Goal: Task Accomplishment & Management: Manage account settings

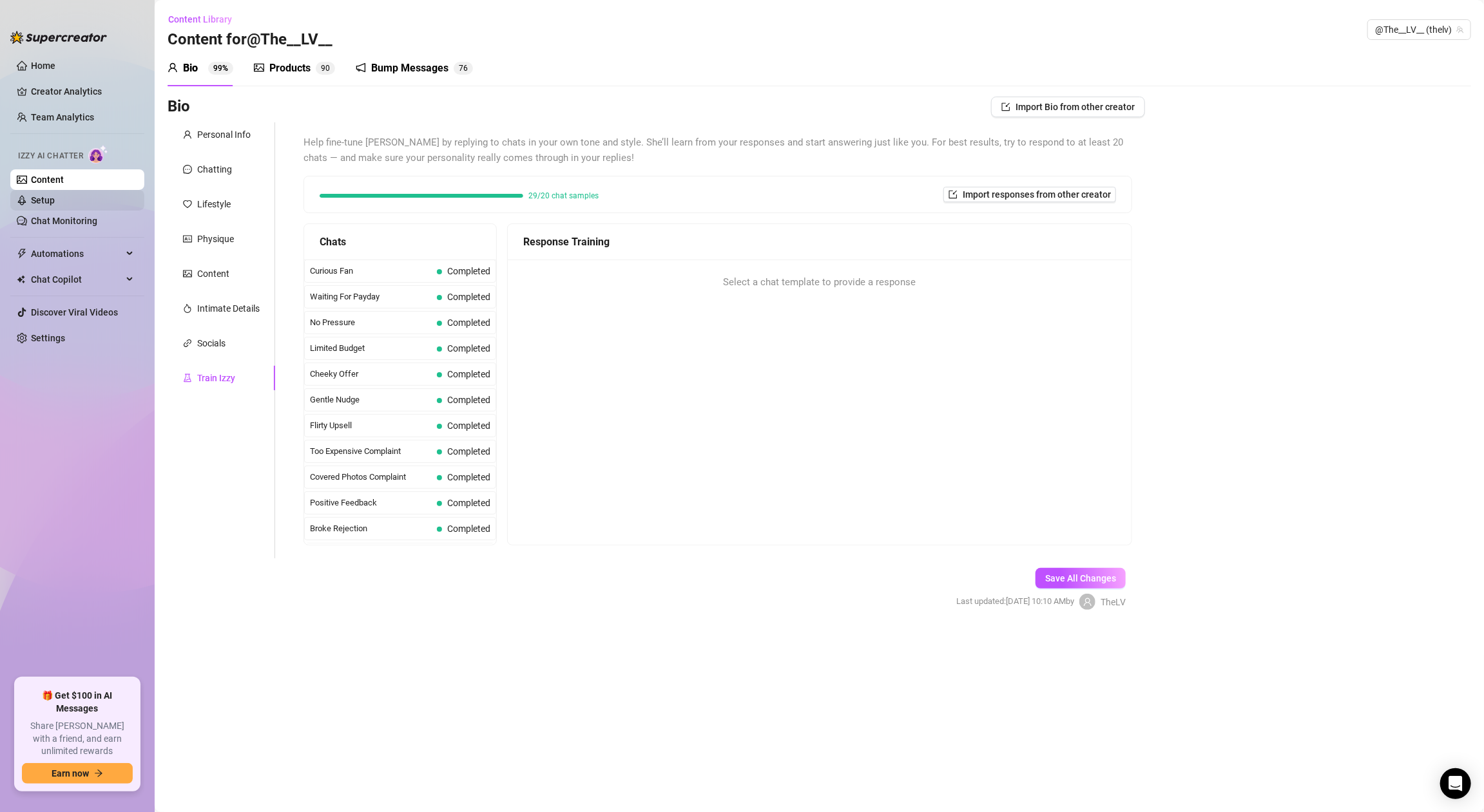
click at [55, 206] on link "Setup" at bounding box center [43, 200] width 24 height 10
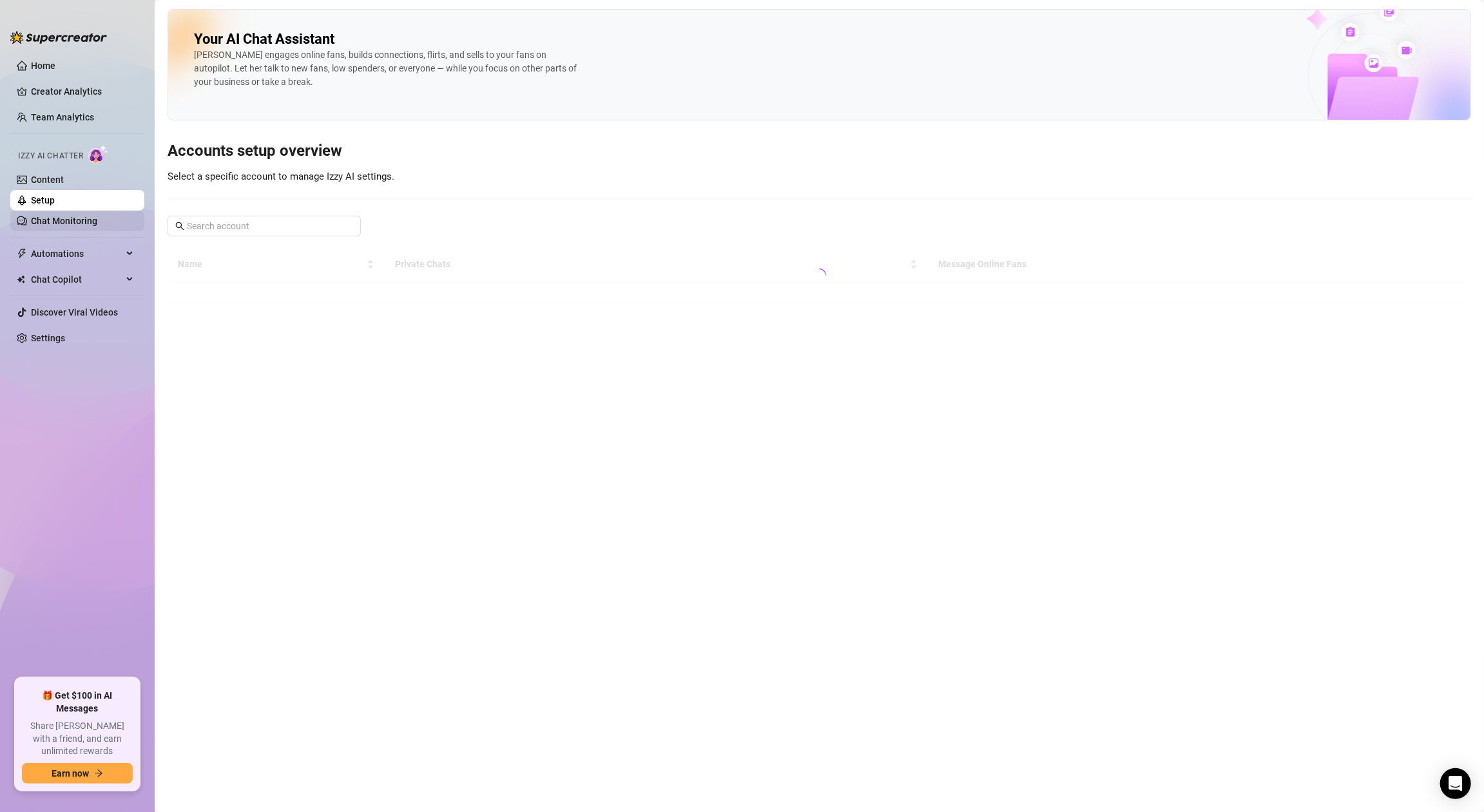
click at [88, 220] on link "Chat Monitoring" at bounding box center [64, 221] width 67 height 10
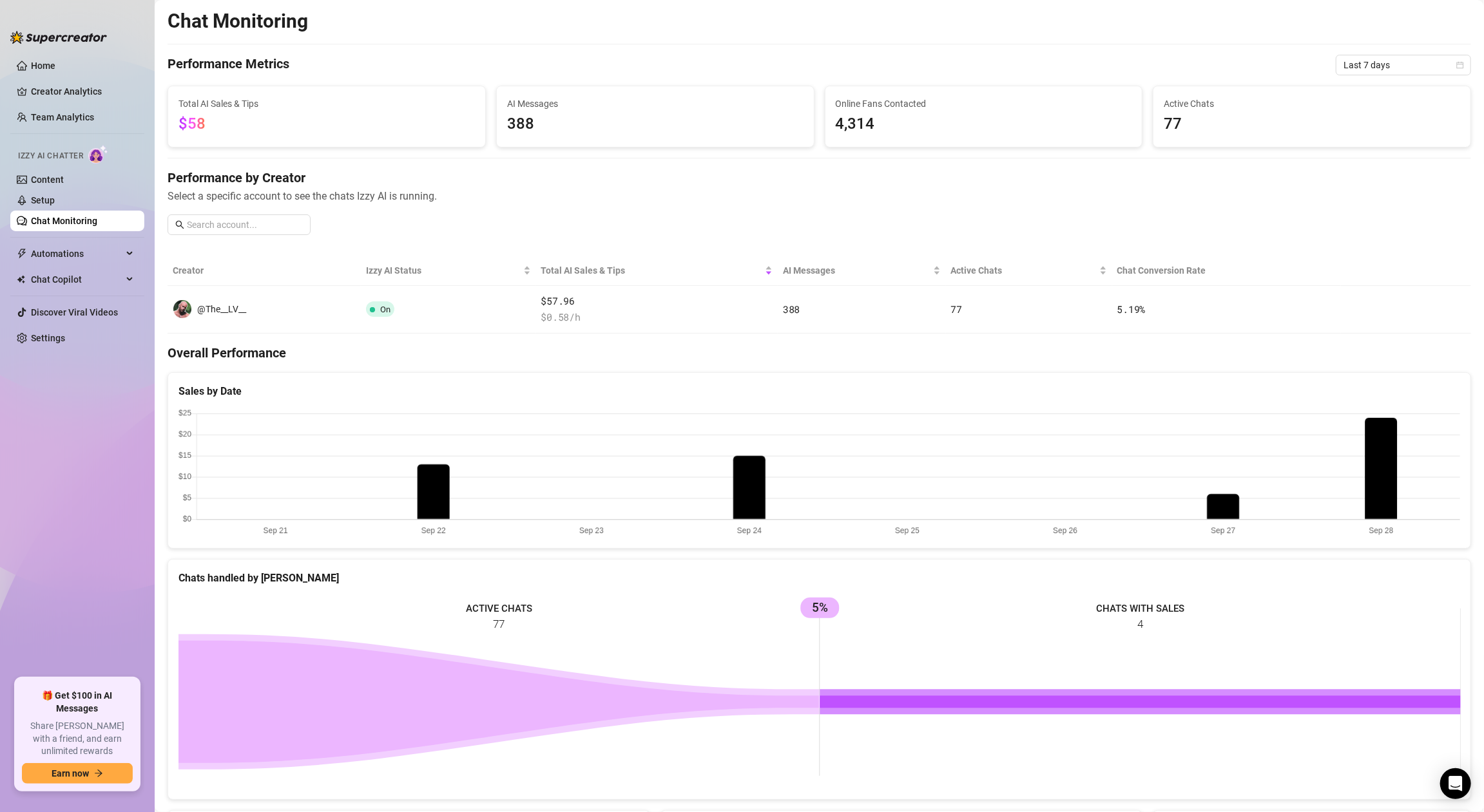
click at [88, 233] on ul "Home Creator Analytics Team Analytics Izzy AI Chatter Content Setup Chat Monito…" at bounding box center [77, 361] width 134 height 623
click at [70, 167] on div "Izzy AI Chatter" at bounding box center [76, 154] width 137 height 29
click at [70, 159] on span "Izzy AI Chatter" at bounding box center [50, 156] width 65 height 12
click at [63, 174] on link "Content" at bounding box center [47, 179] width 33 height 10
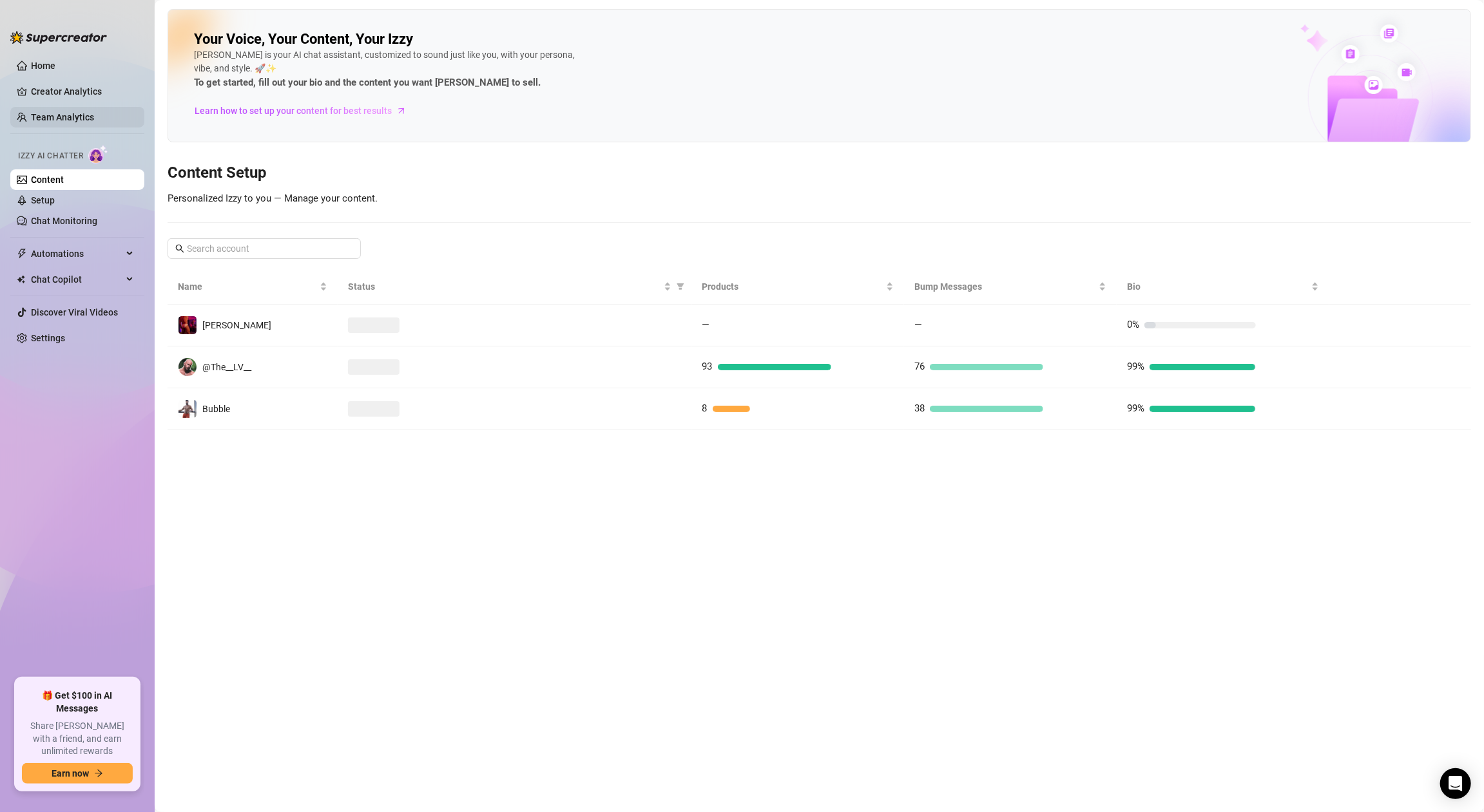
click at [62, 123] on link "Team Analytics" at bounding box center [62, 117] width 63 height 10
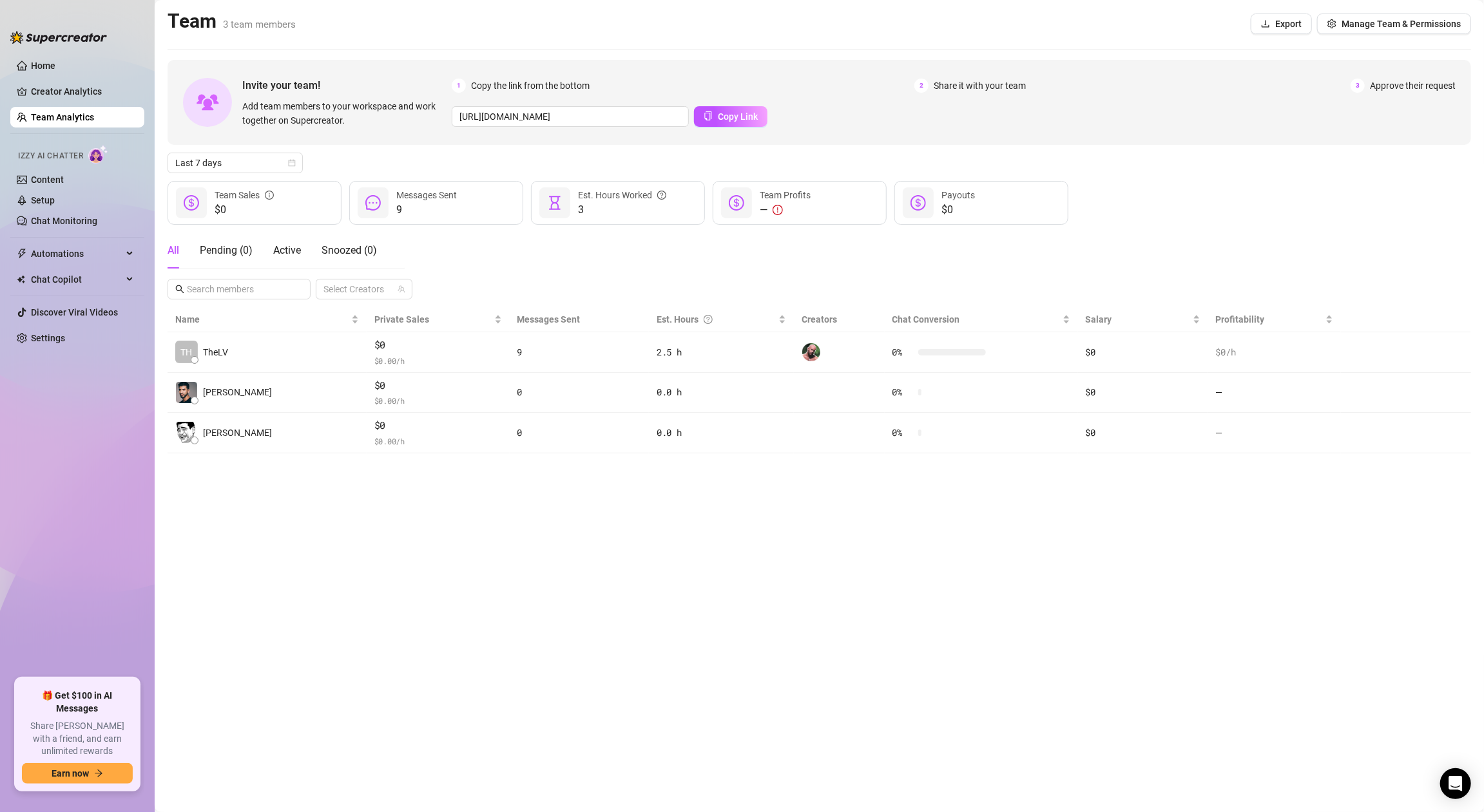
click at [63, 115] on link "Team Analytics" at bounding box center [62, 117] width 63 height 10
click at [65, 96] on link "Creator Analytics" at bounding box center [82, 92] width 103 height 21
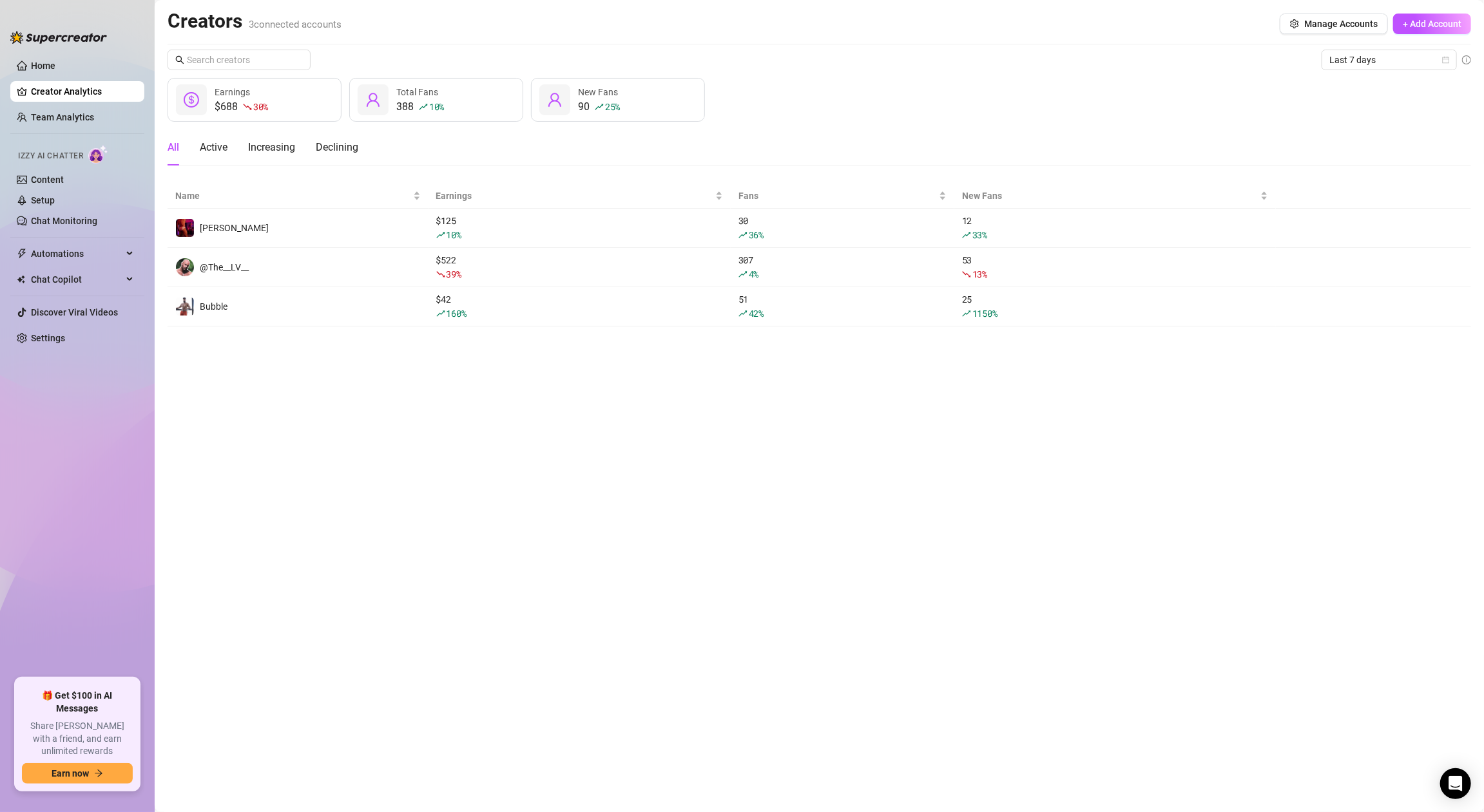
click at [452, 435] on main "Creators 3 connected accounts Manage Accounts + Add Account Last 7 days $688 30…" at bounding box center [819, 406] width 1329 height 812
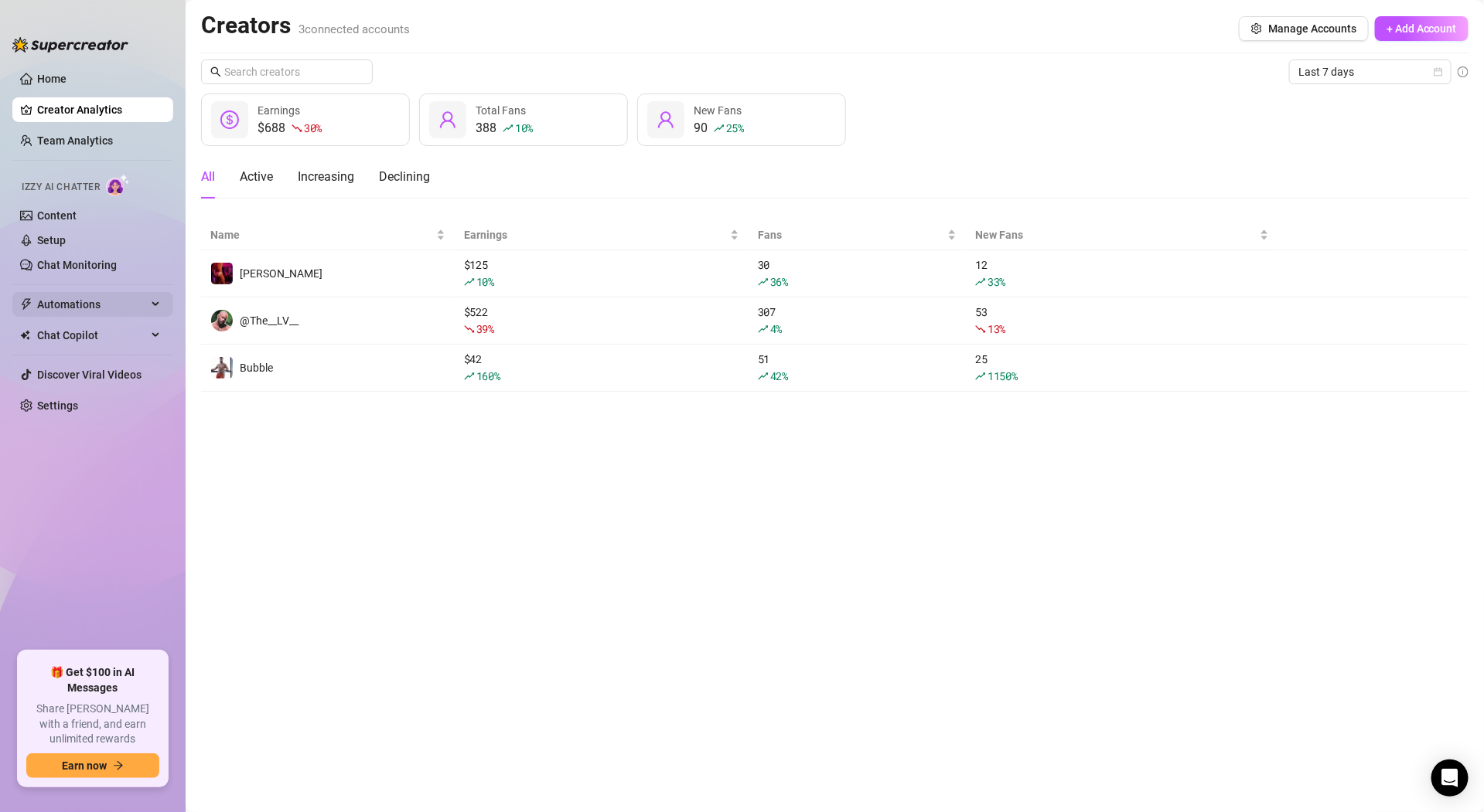
click at [76, 298] on span "Automations" at bounding box center [92, 305] width 110 height 25
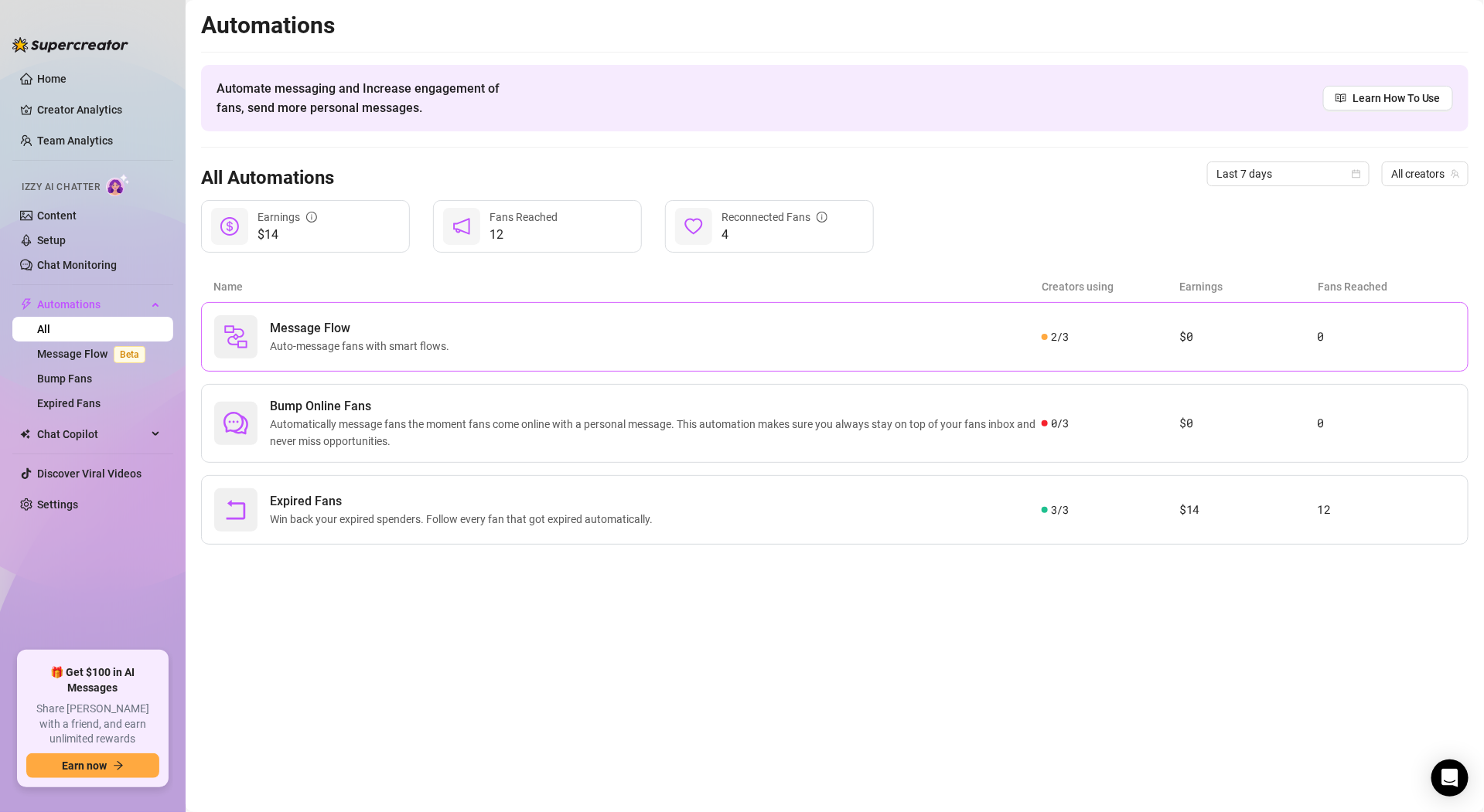
click at [356, 346] on span "Auto-message fans with smart flows." at bounding box center [363, 345] width 186 height 17
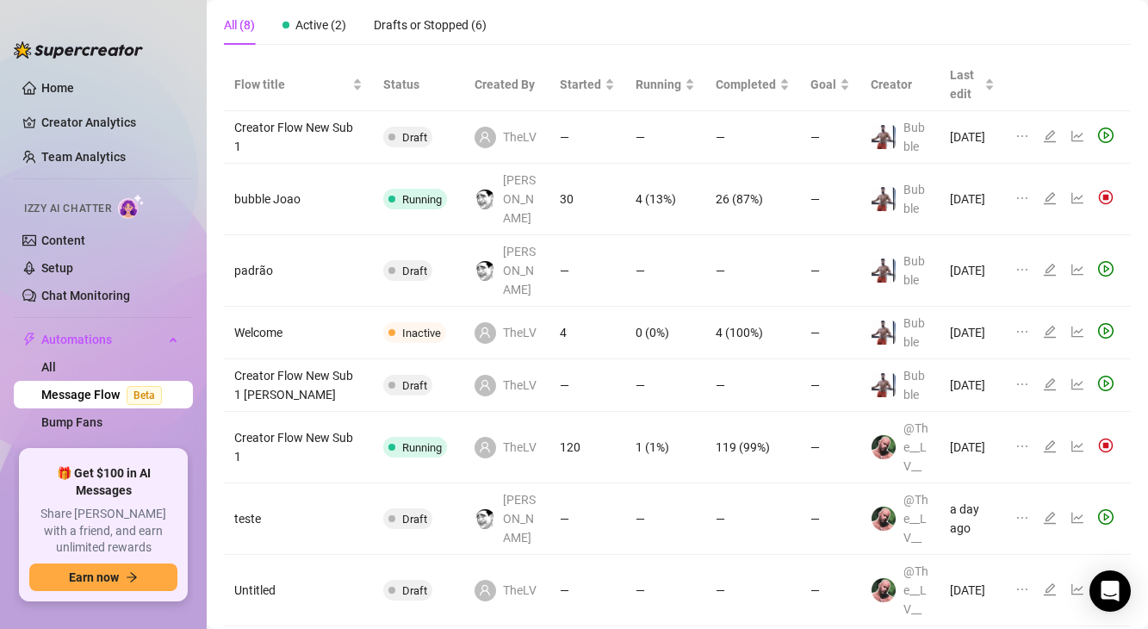
scroll to position [112, 0]
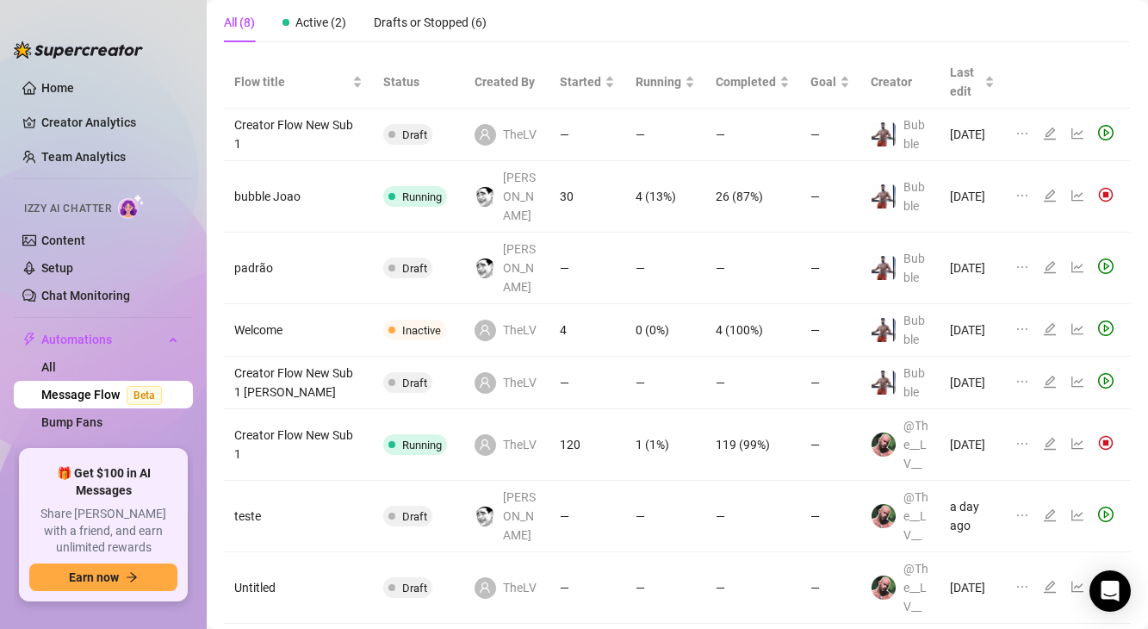
click at [1023, 437] on icon "ellipsis" at bounding box center [1023, 444] width 14 height 14
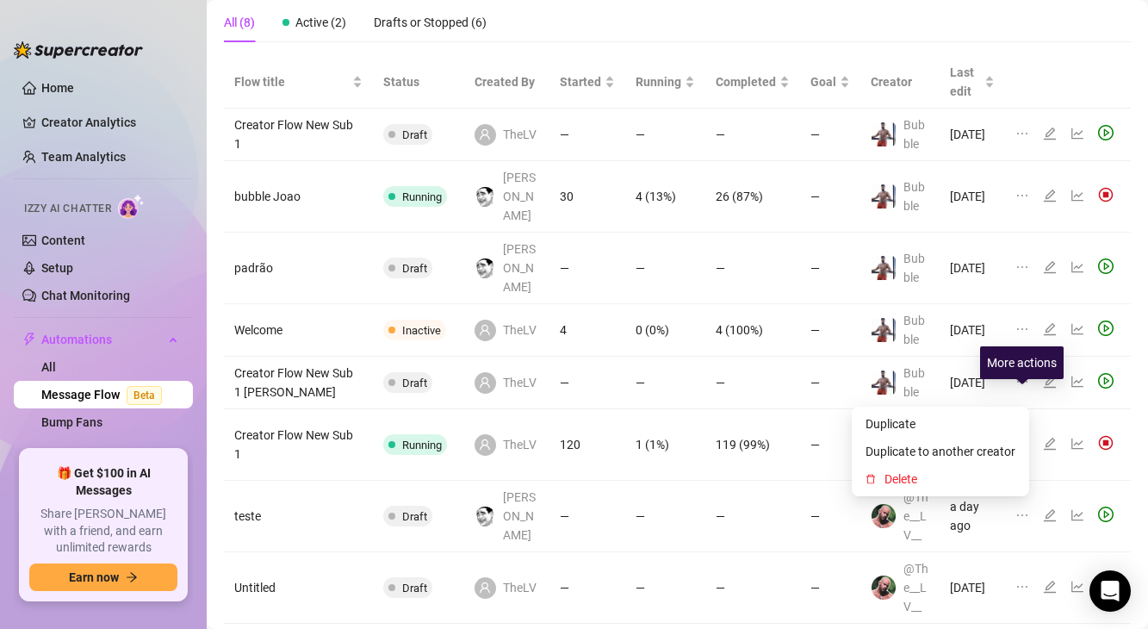
click at [1030, 435] on div at bounding box center [1026, 444] width 21 height 19
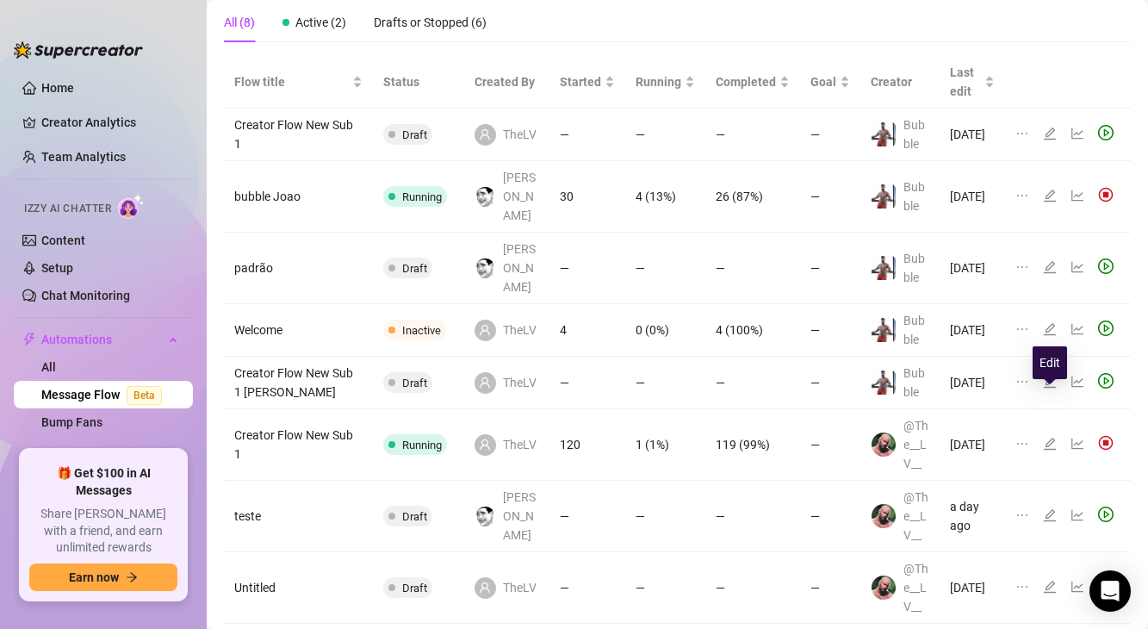
click at [1048, 438] on icon "edit" at bounding box center [1050, 444] width 12 height 12
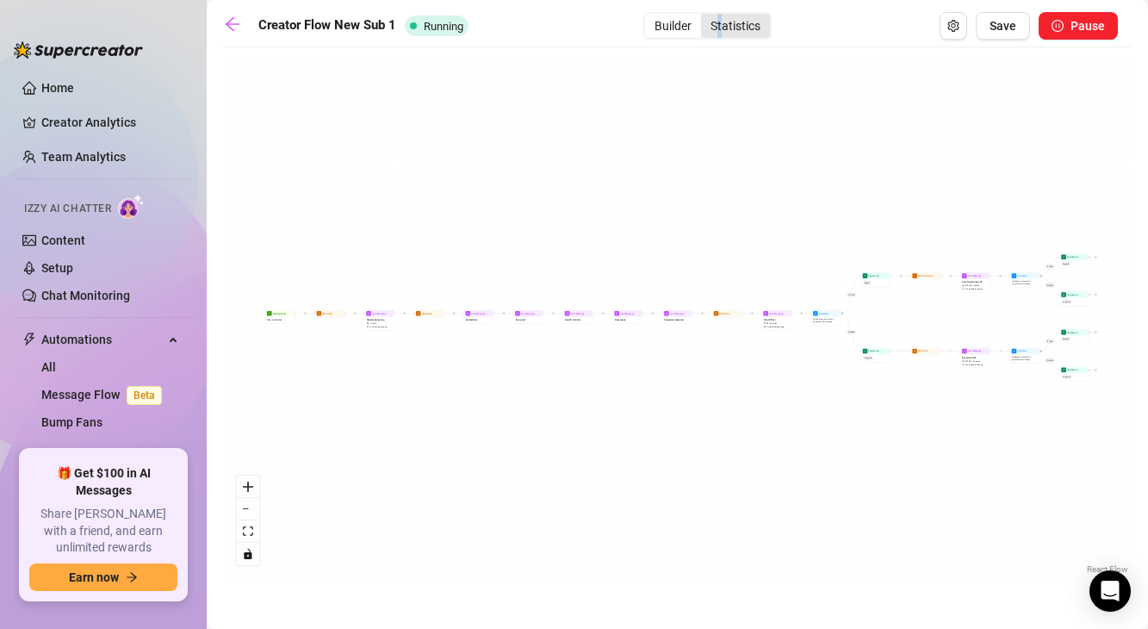
click at [721, 28] on div "Statistics" at bounding box center [735, 26] width 69 height 24
click at [721, 25] on div "Statistics" at bounding box center [735, 26] width 69 height 24
click at [706, 16] on input "Statistics" at bounding box center [706, 16] width 0 height 0
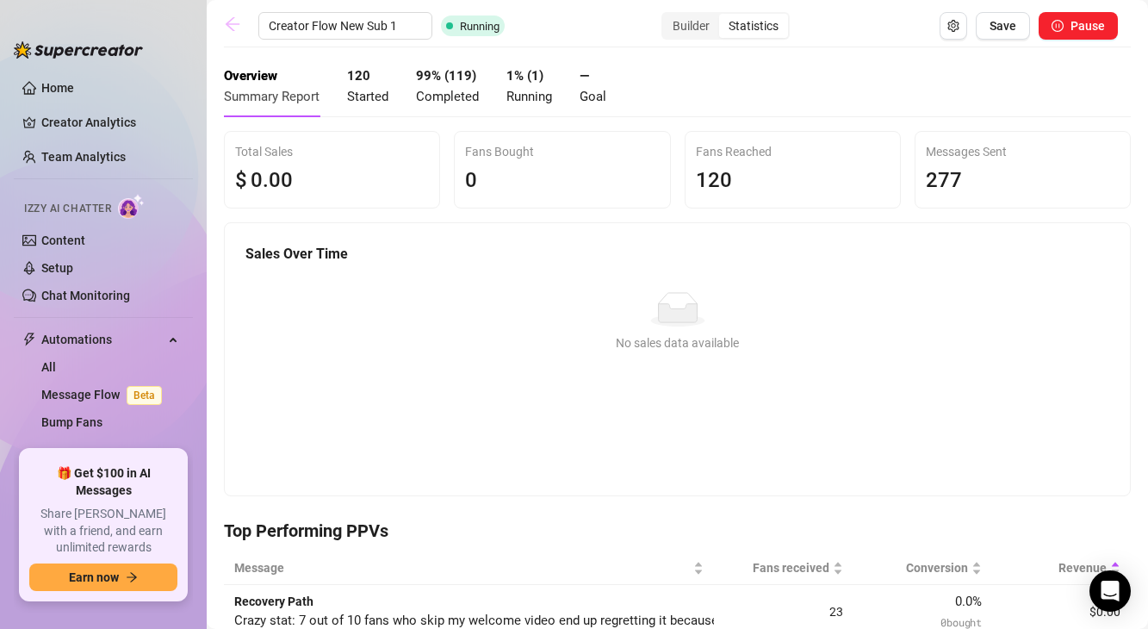
click at [241, 25] on link at bounding box center [237, 26] width 26 height 21
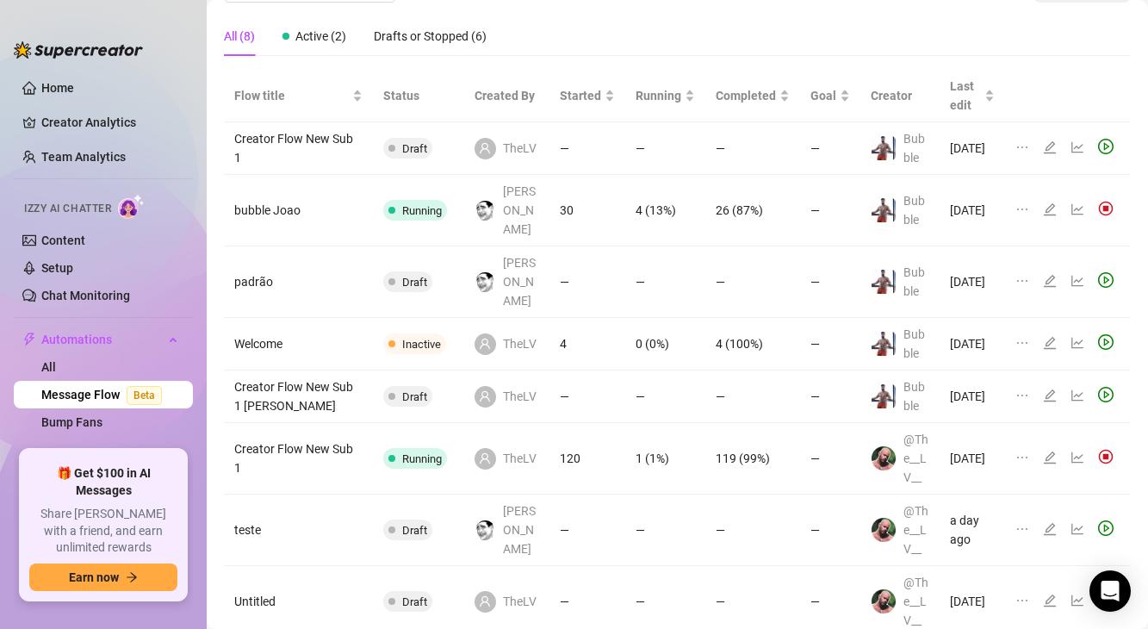
scroll to position [102, 0]
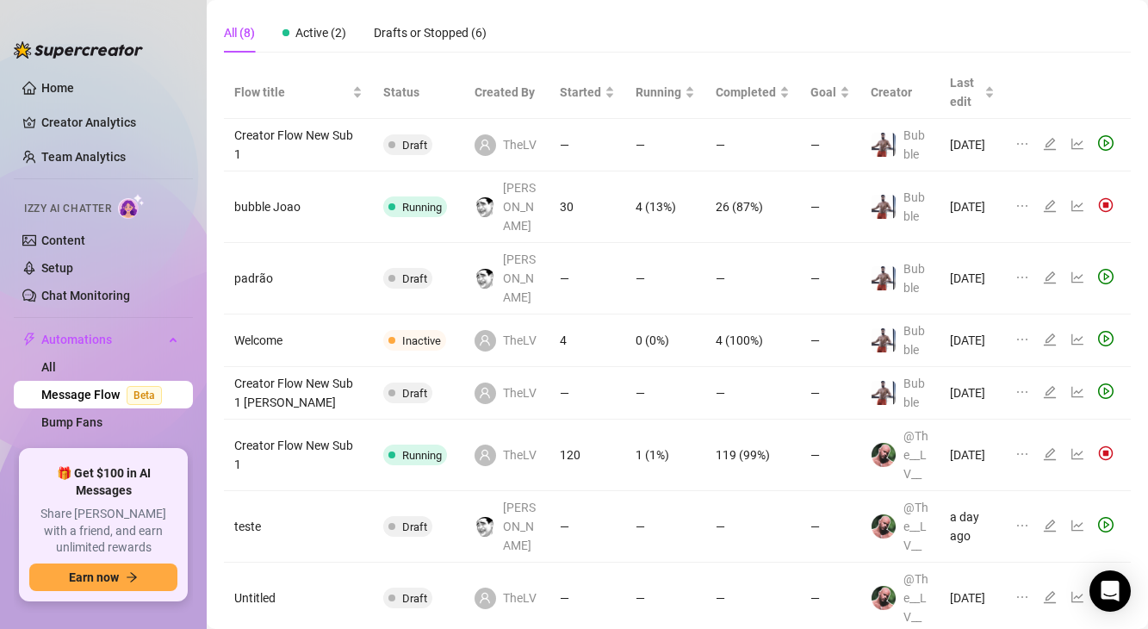
click at [271, 137] on td "Creator Flow New Sub 1" at bounding box center [298, 145] width 149 height 53
click at [272, 134] on td "Creator Flow New Sub 1" at bounding box center [298, 145] width 149 height 53
click at [47, 92] on link "Home" at bounding box center [57, 88] width 33 height 14
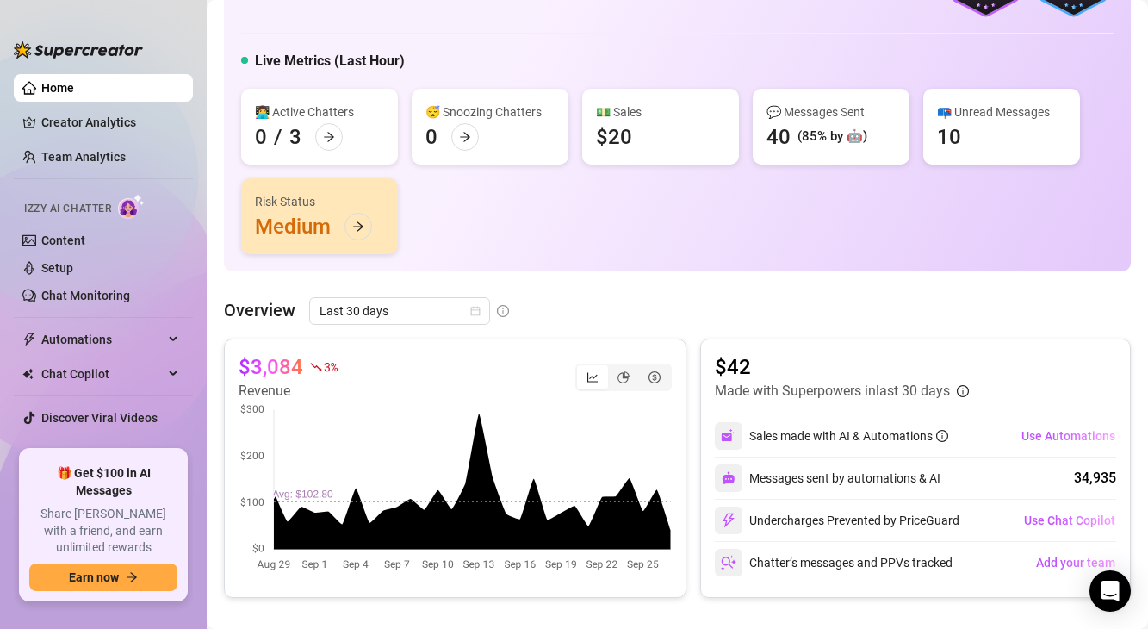
click at [50, 105] on ul "Home Creator Analytics Team Analytics Izzy AI Chatter Content Setup Chat Monito…" at bounding box center [103, 255] width 179 height 376
click at [54, 118] on link "Creator Analytics" at bounding box center [110, 123] width 138 height 28
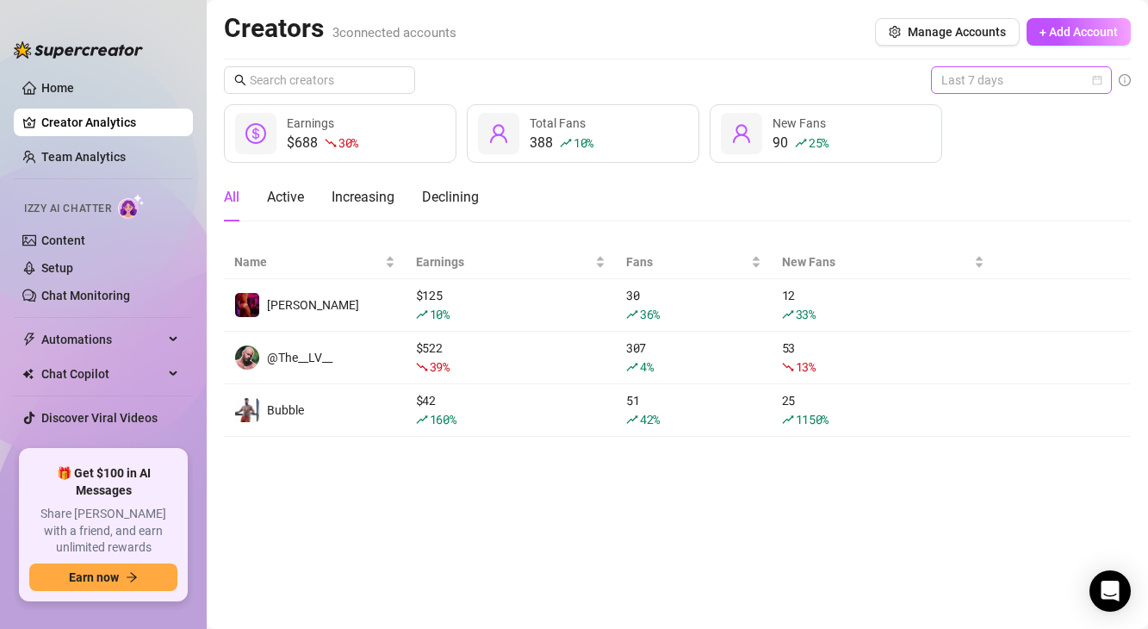
click at [948, 74] on span "Last 7 days" at bounding box center [1022, 80] width 160 height 26
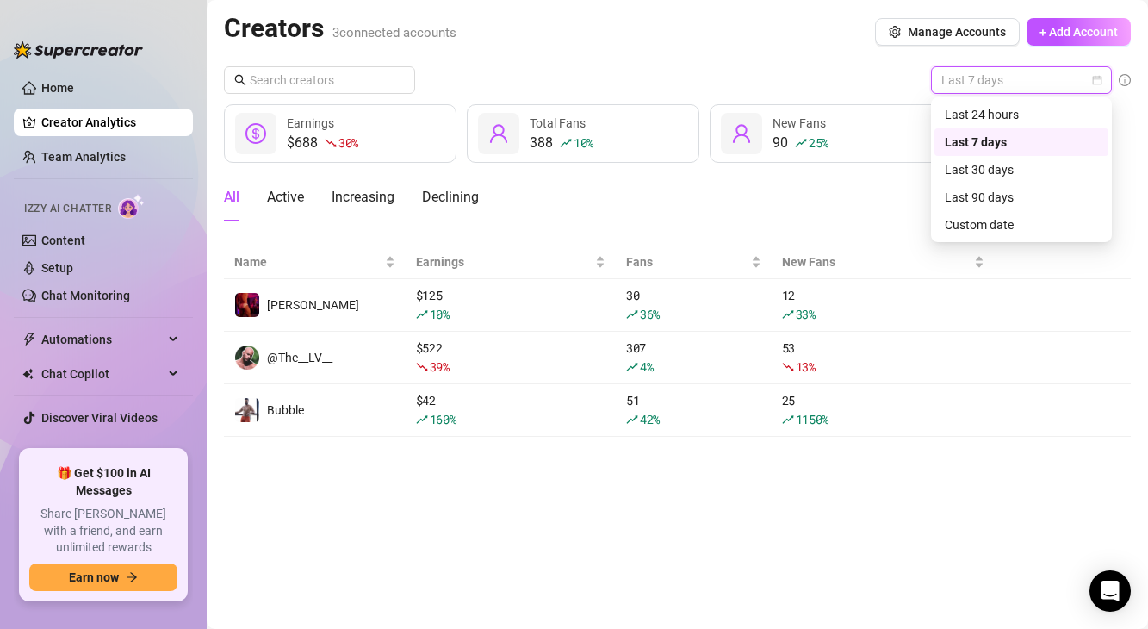
click at [960, 128] on div "Last 7 days" at bounding box center [1022, 142] width 174 height 28
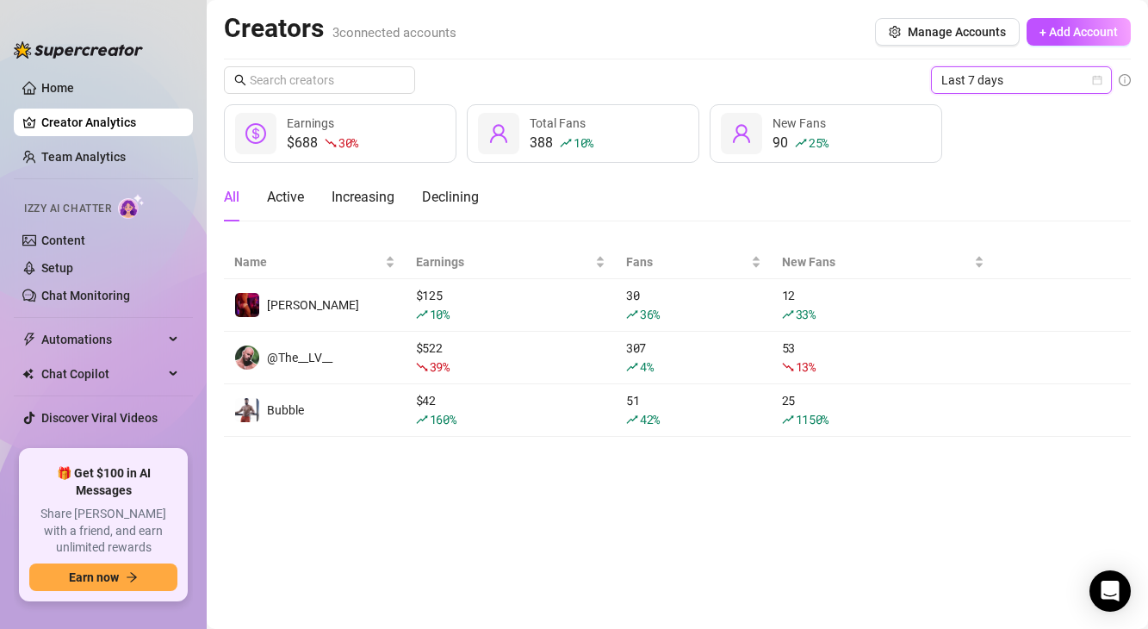
click at [959, 120] on div "$688 30 % Earnings 388 10 % Total Fans 90 25 % New Fans" at bounding box center [677, 133] width 907 height 59
click at [958, 95] on div "Last 7 days $688 30 % Earnings 388 10 % Total Fans 90 25 % New Fans All Active …" at bounding box center [677, 251] width 907 height 370
click at [959, 91] on span "Last 7 days" at bounding box center [1022, 80] width 160 height 26
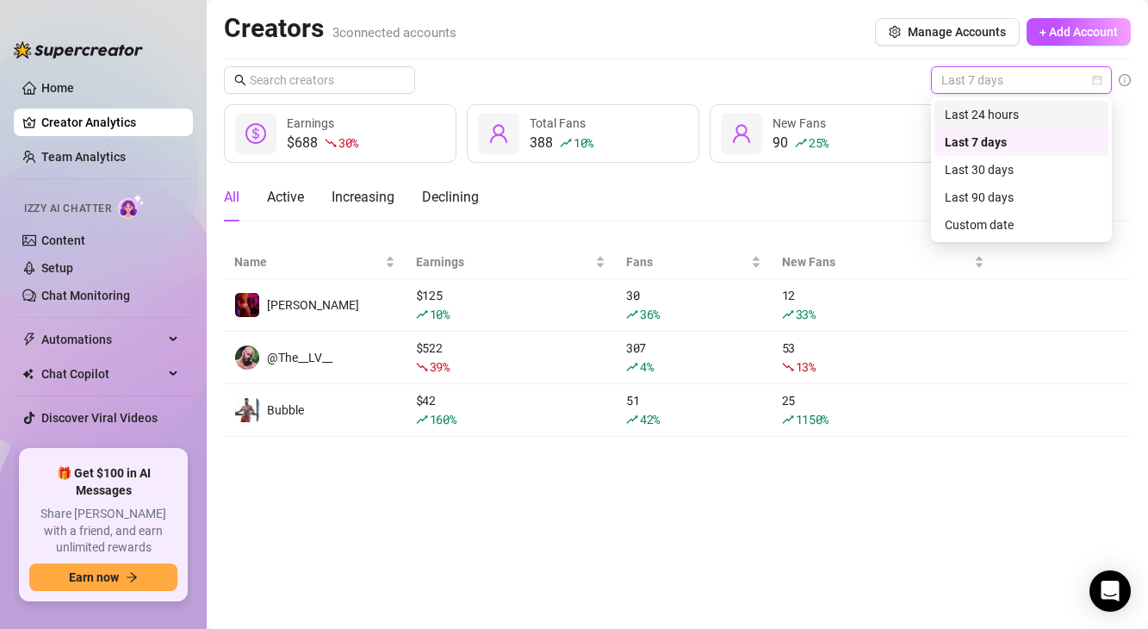
click at [961, 105] on div "Last 24 hours" at bounding box center [1021, 114] width 153 height 19
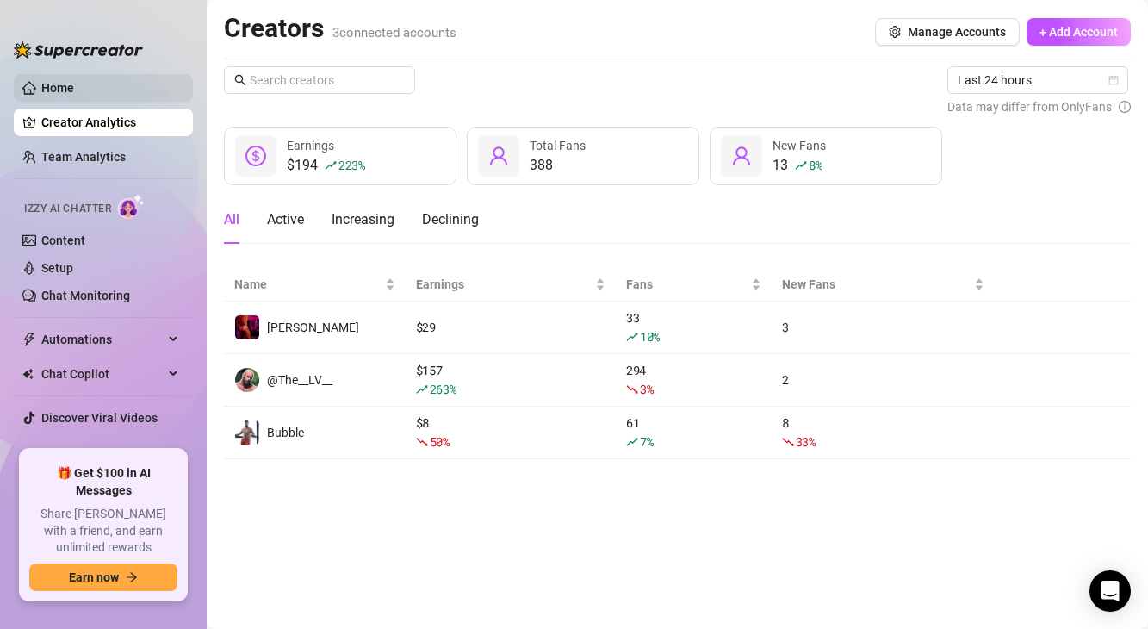
click at [65, 89] on link "Home" at bounding box center [57, 88] width 33 height 14
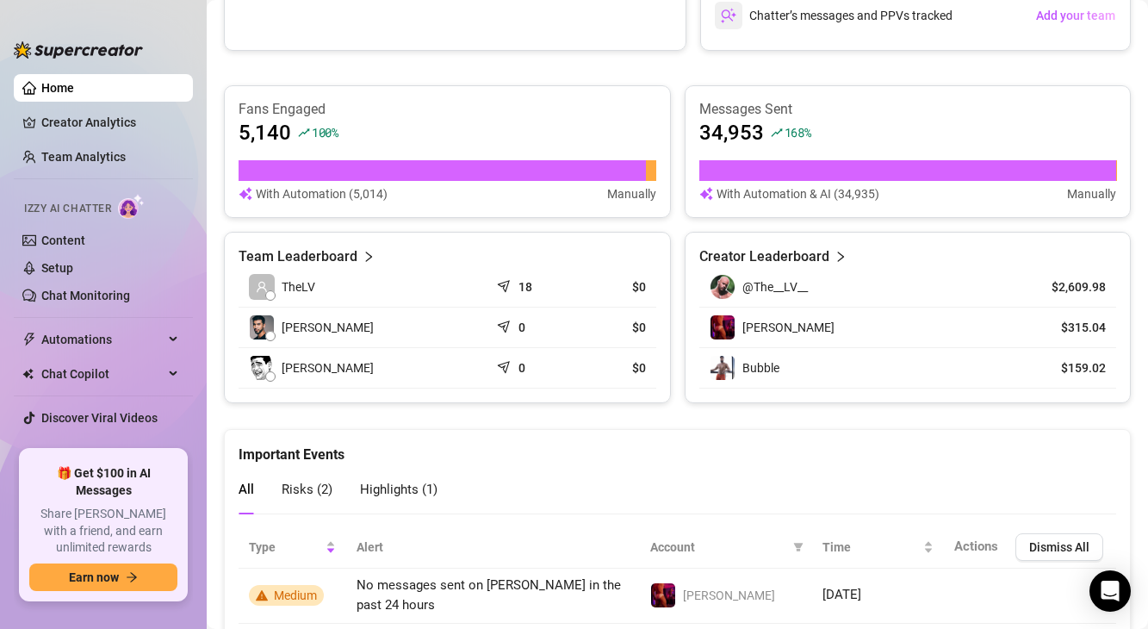
scroll to position [811, 0]
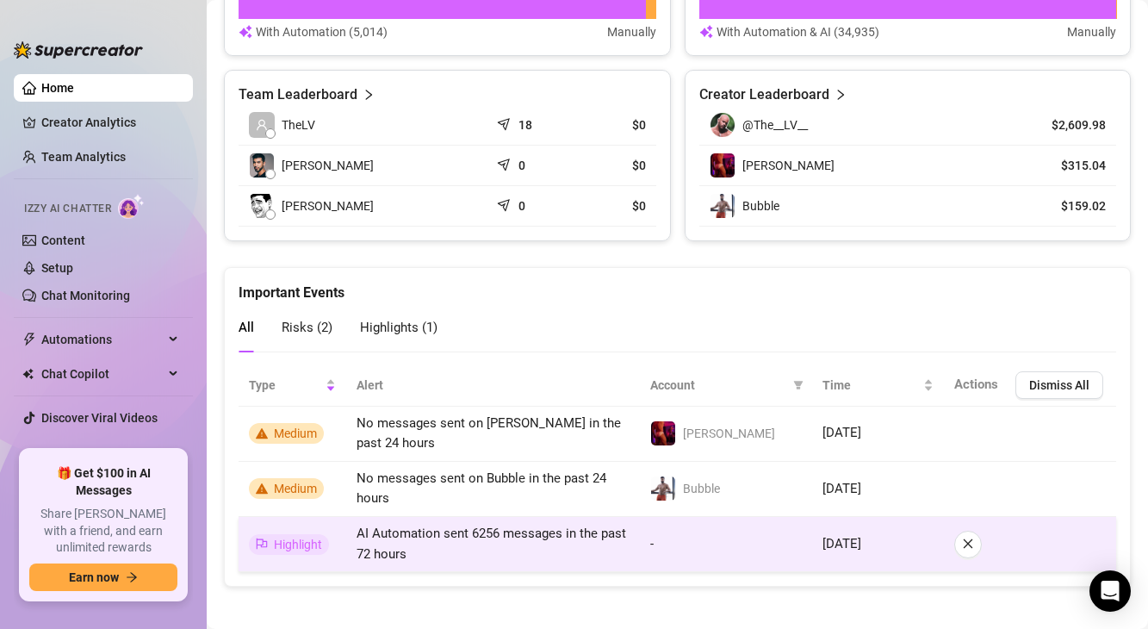
click at [535, 536] on td "AI Automation sent 6256 messages in the past 72 hours" at bounding box center [493, 544] width 294 height 55
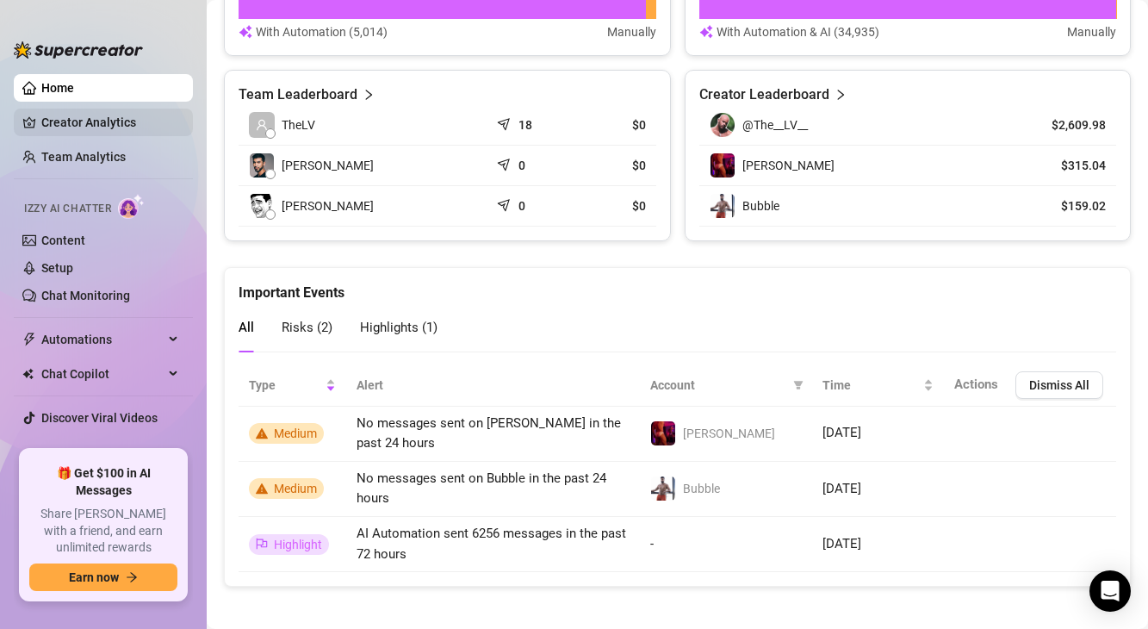
click at [45, 127] on link "Creator Analytics" at bounding box center [110, 123] width 138 height 28
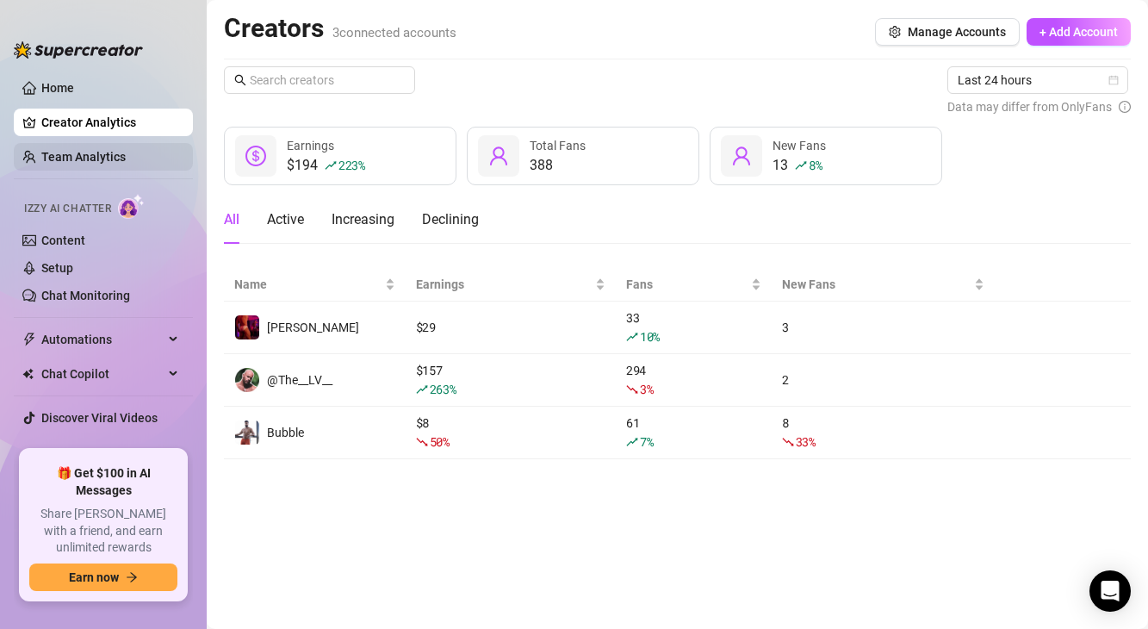
click at [51, 150] on link "Team Analytics" at bounding box center [83, 157] width 84 height 14
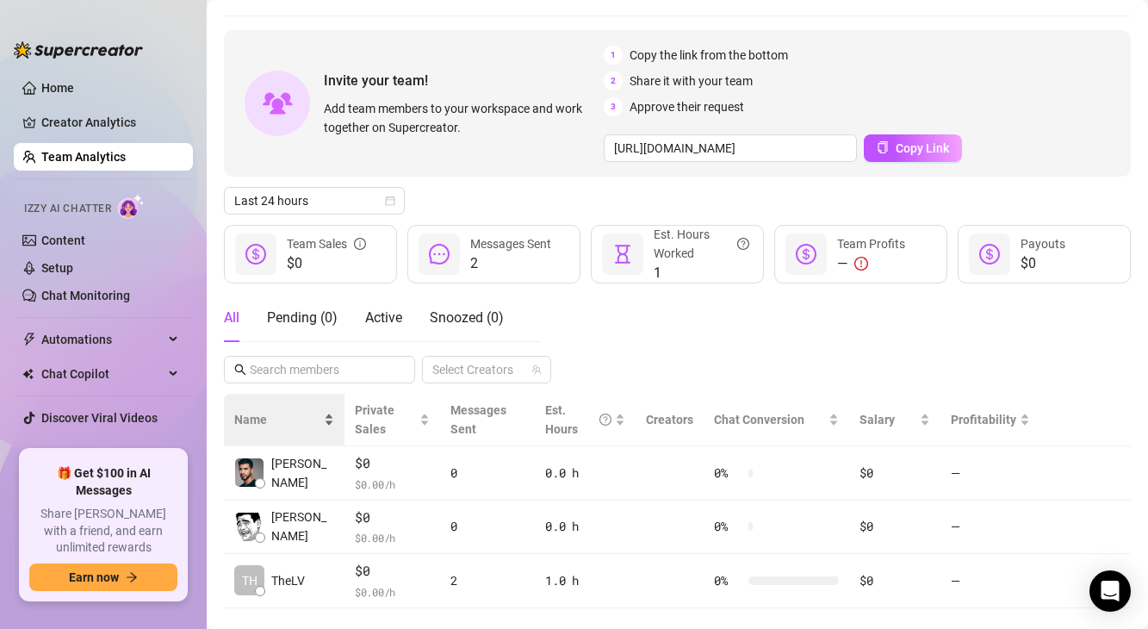
scroll to position [80, 0]
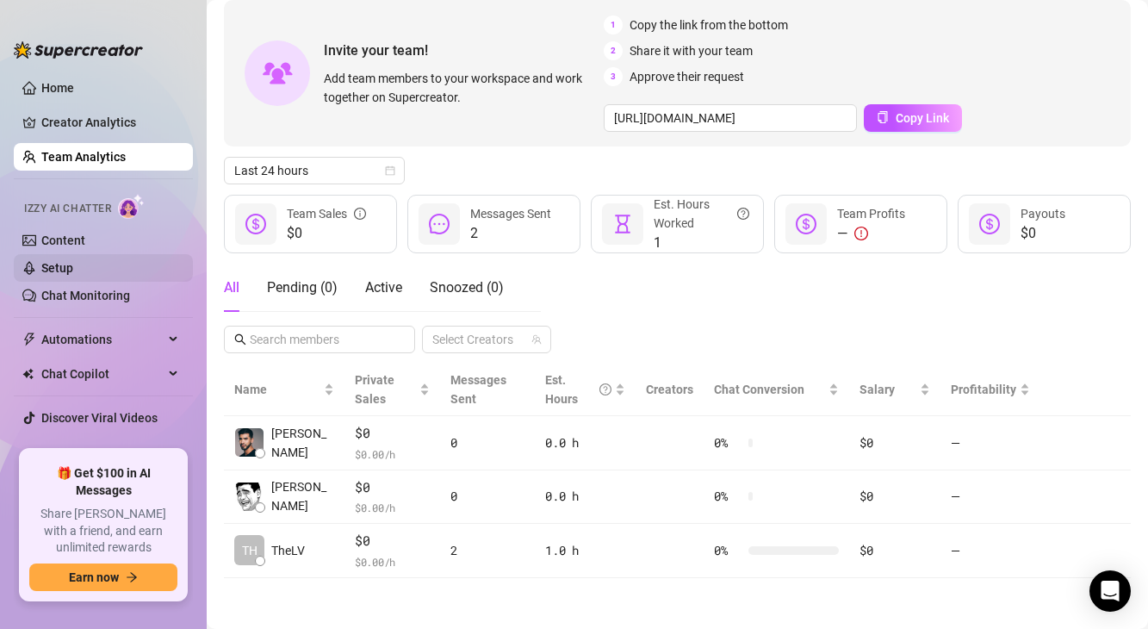
click at [65, 275] on link "Setup" at bounding box center [57, 268] width 32 height 14
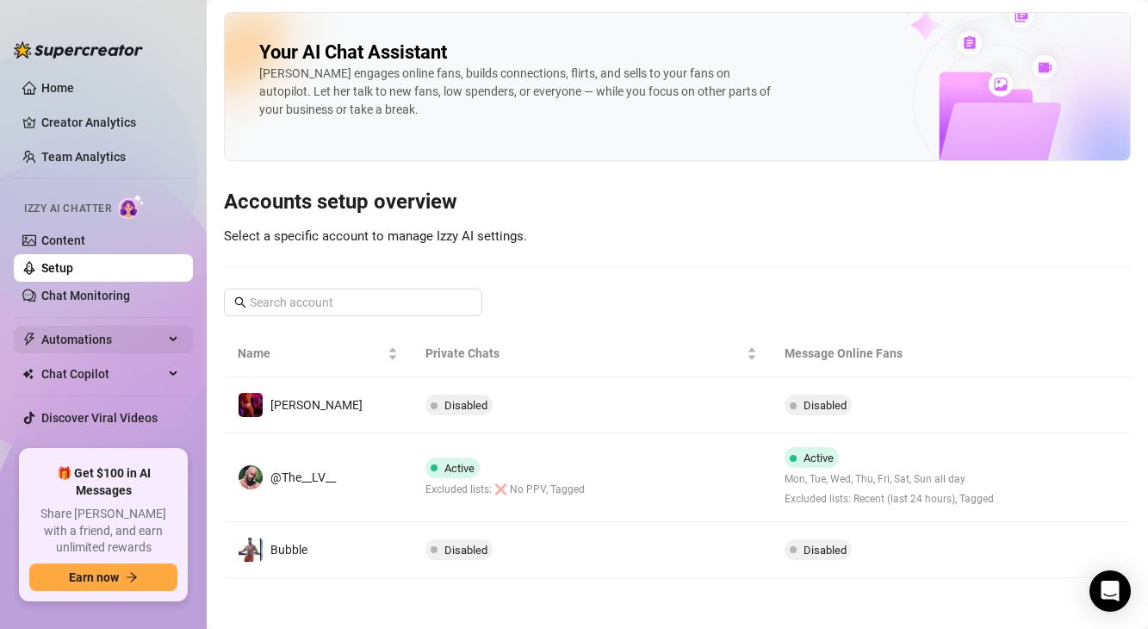
click at [94, 330] on span "Automations" at bounding box center [102, 340] width 122 height 28
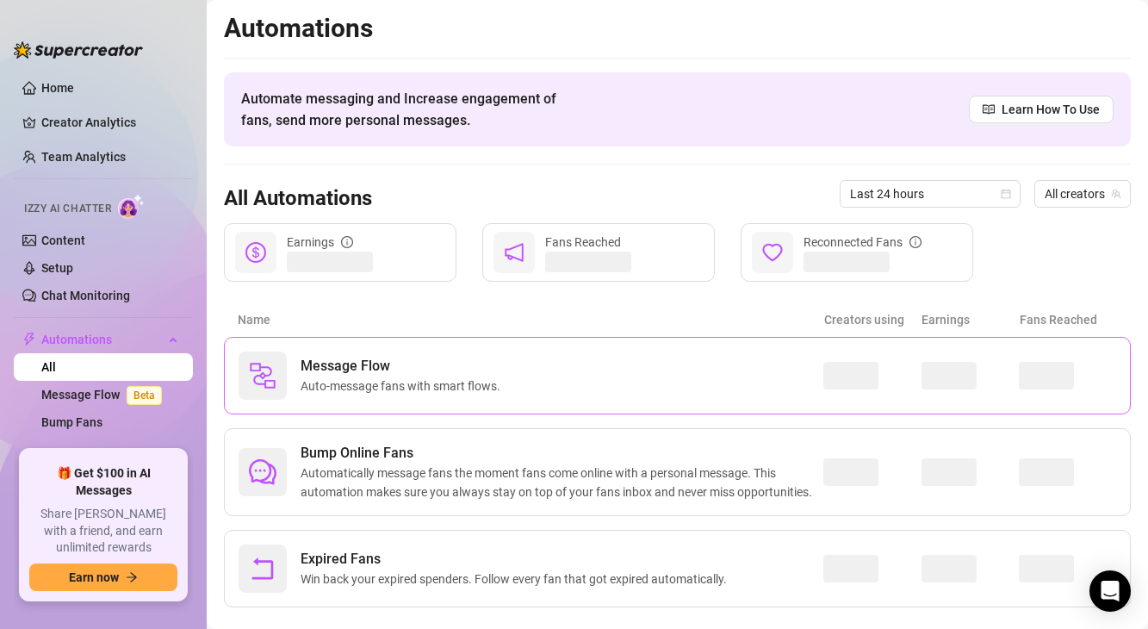
scroll to position [30, 0]
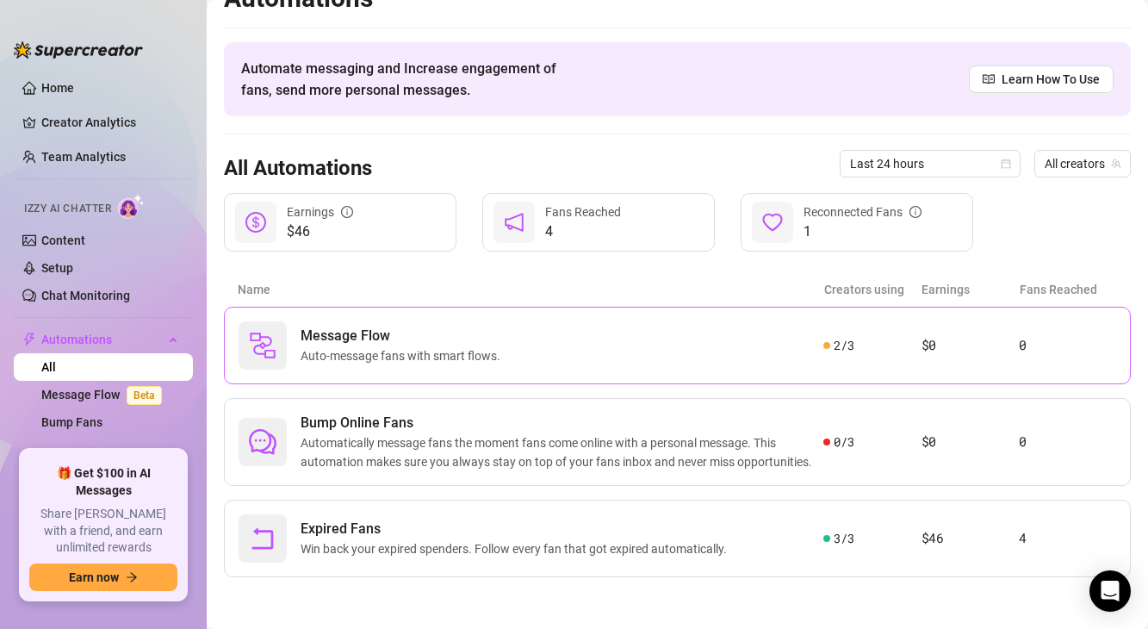
click at [323, 365] on div "Message Flow Auto-message fans with smart flows." at bounding box center [531, 345] width 585 height 48
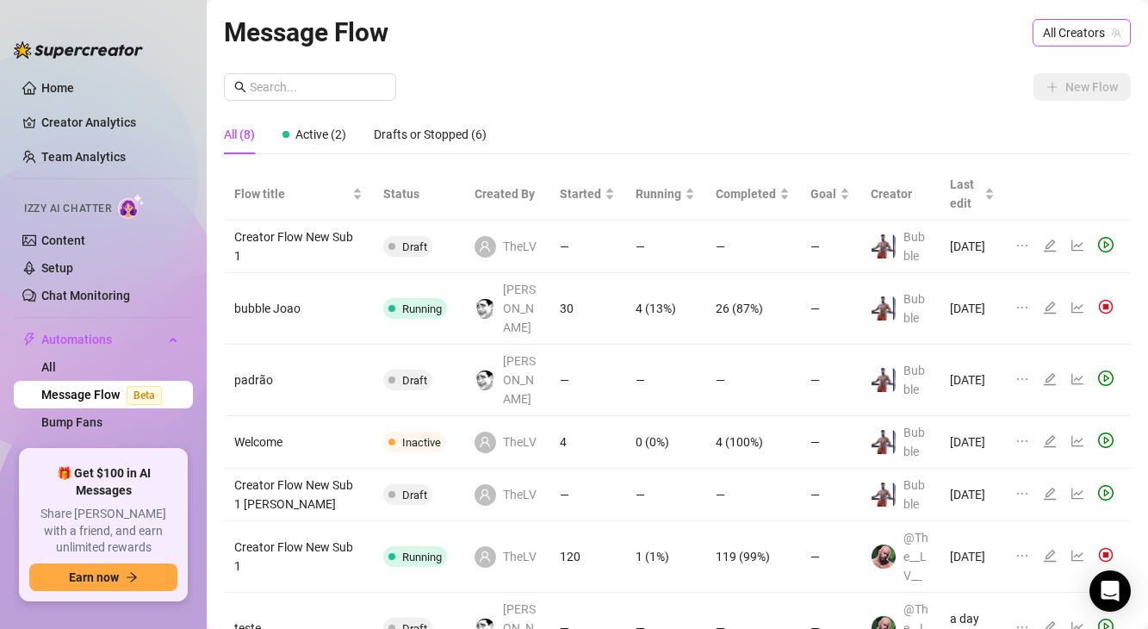
click at [1048, 22] on span "All Creators" at bounding box center [1082, 33] width 78 height 26
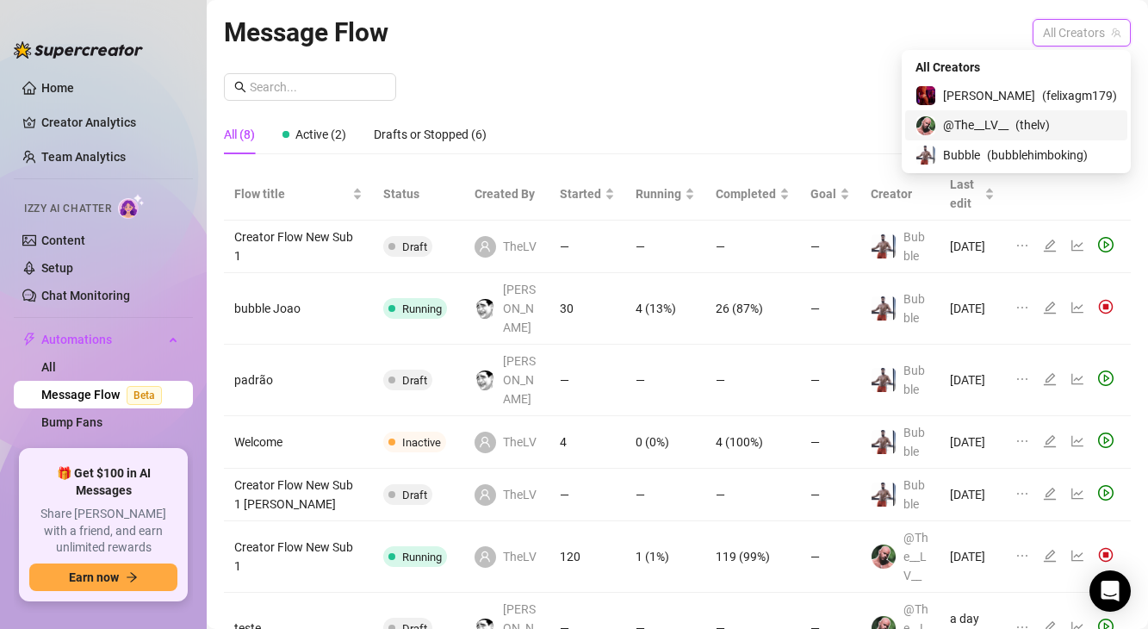
click at [995, 134] on span "@The__LV__" at bounding box center [975, 124] width 65 height 19
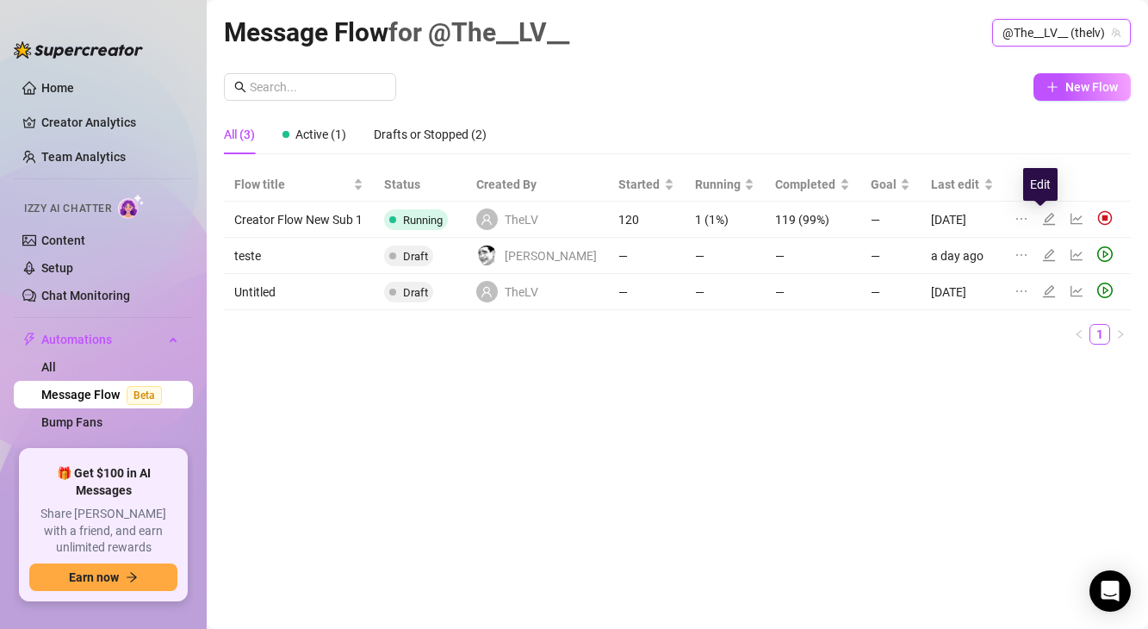
click at [1042, 220] on icon "edit" at bounding box center [1049, 219] width 14 height 14
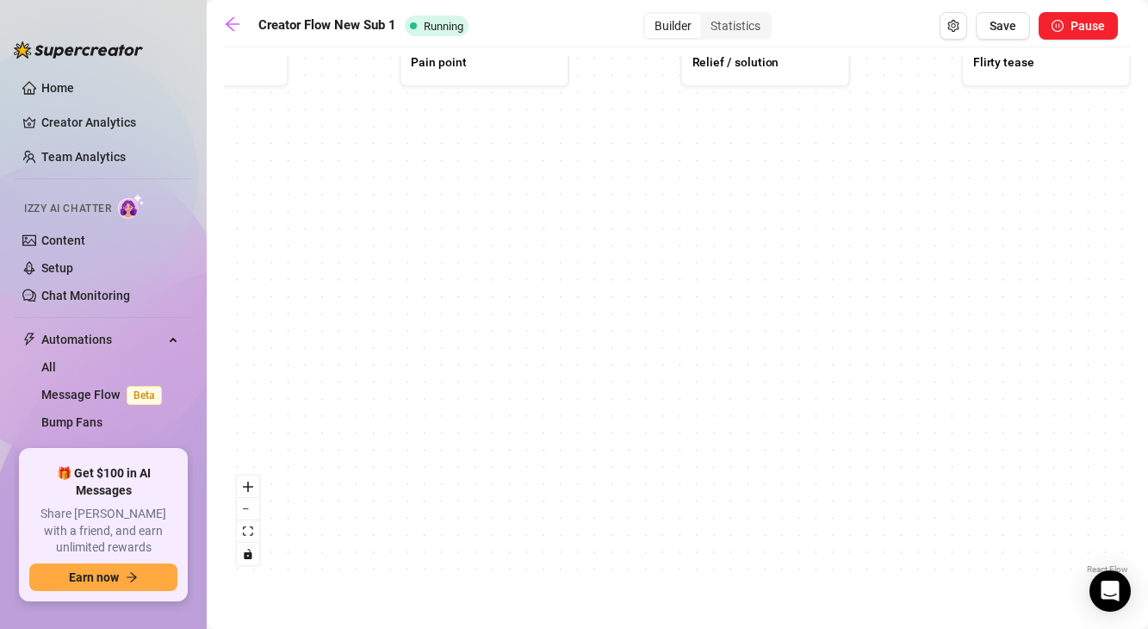
drag, startPoint x: 513, startPoint y: 365, endPoint x: 626, endPoint y: 472, distance: 156.0
click at [625, 472] on div "If True If False If True If False If True If False Wait for 1m Send Message For…" at bounding box center [677, 317] width 907 height 522
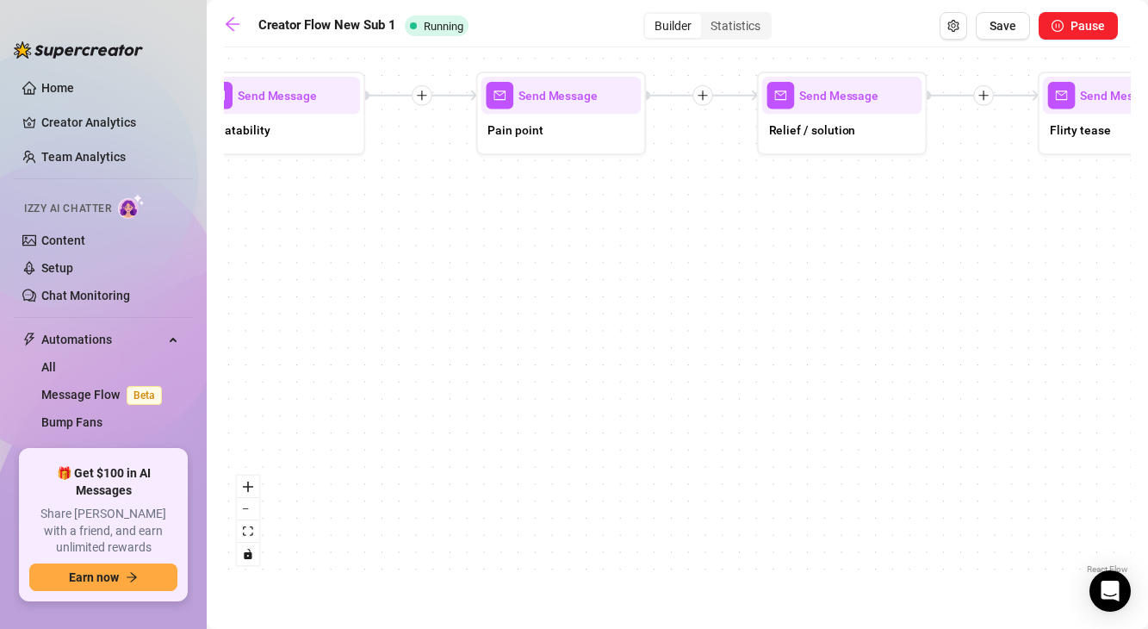
drag, startPoint x: 525, startPoint y: 407, endPoint x: 550, endPoint y: 426, distance: 31.4
click at [550, 426] on div "If True If False If True If False If True If False Wait for 1m Send Message For…" at bounding box center [677, 317] width 907 height 522
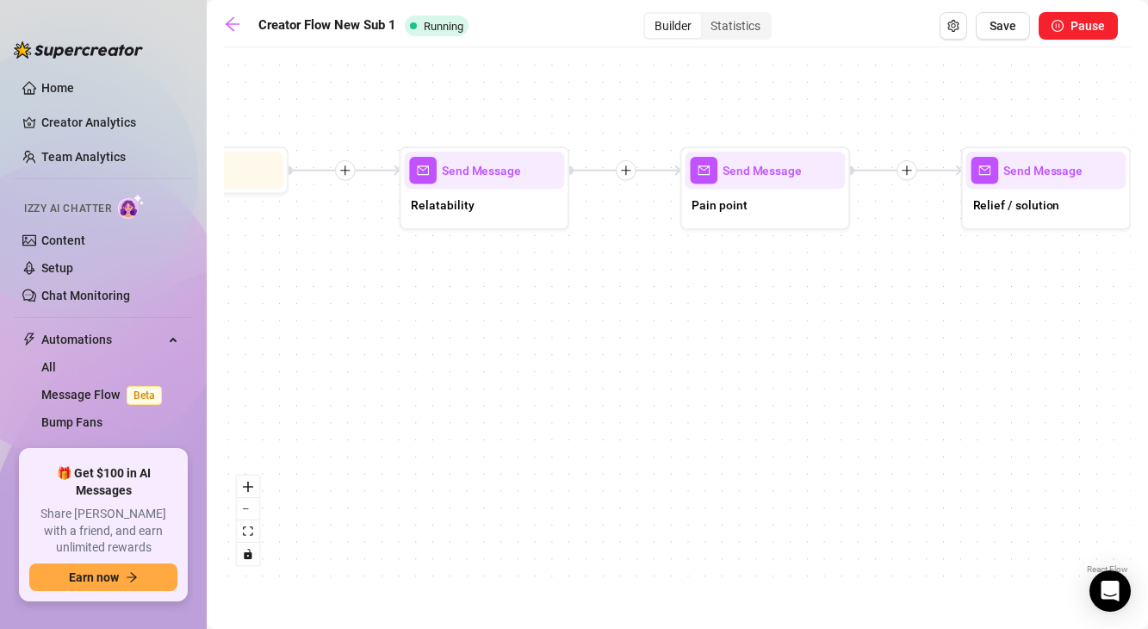
drag, startPoint x: 524, startPoint y: 358, endPoint x: 634, endPoint y: 395, distance: 116.3
click at [634, 395] on div "If True If False If True If False If True If False Wait for 1m Send Message For…" at bounding box center [677, 317] width 907 height 522
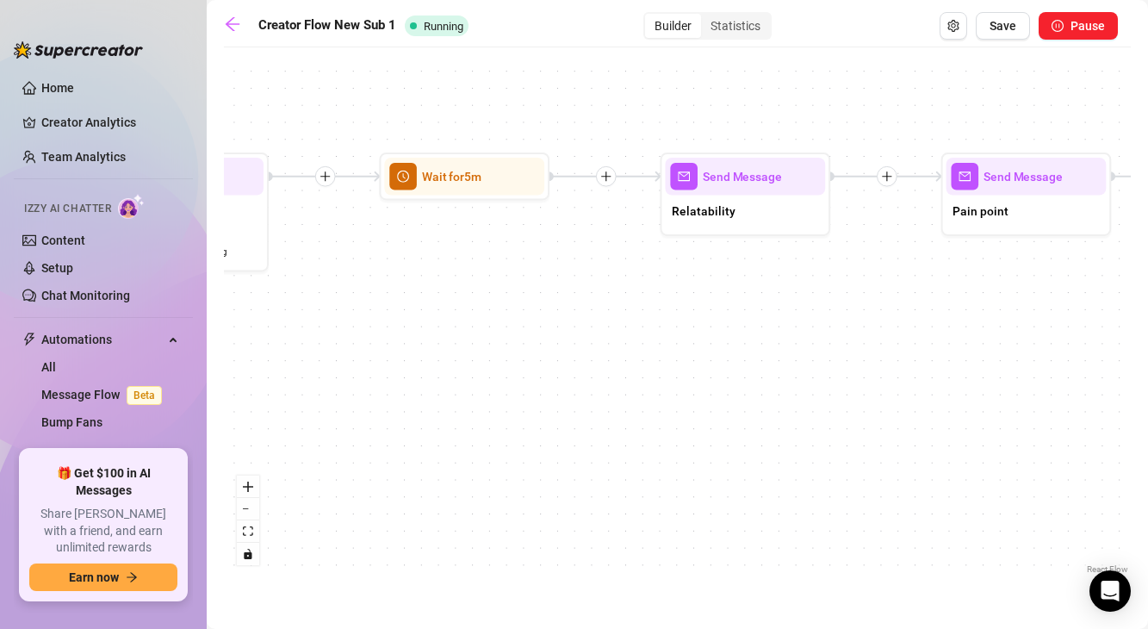
drag, startPoint x: 493, startPoint y: 308, endPoint x: 746, endPoint y: 313, distance: 253.3
click at [745, 313] on div "If True If False If True If False If True If False Wait for 1m Send Message For…" at bounding box center [677, 317] width 907 height 522
click at [724, 202] on span "Relatability" at bounding box center [704, 211] width 63 height 19
type textarea "I hear this all the time from guys on here…"
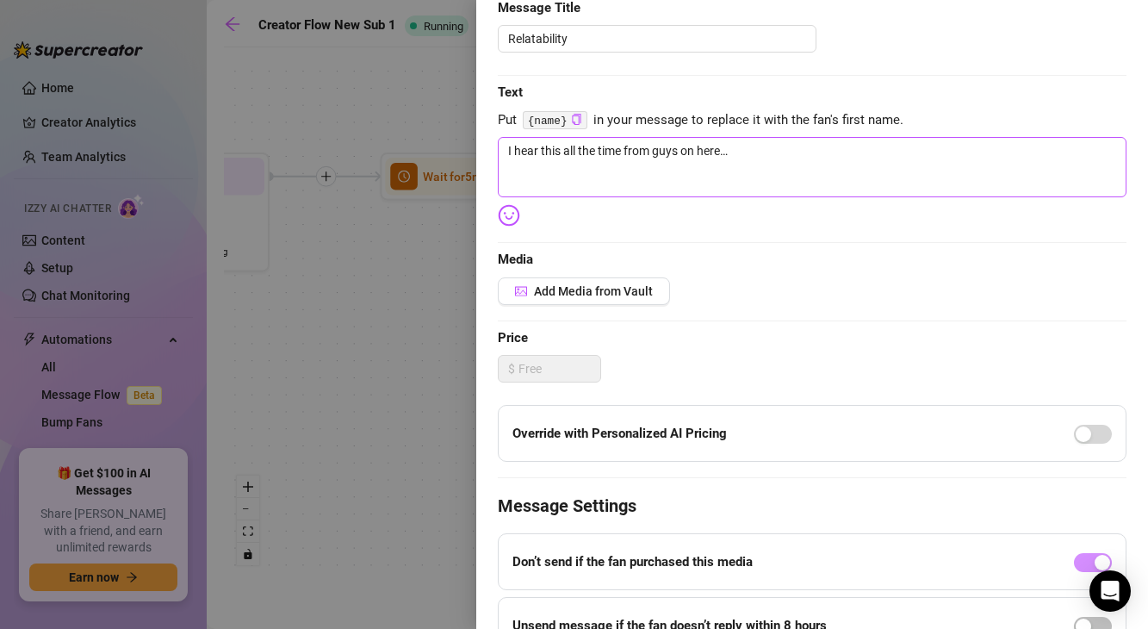
scroll to position [193, 0]
click at [730, 159] on textarea "I hear this all the time from guys on here…" at bounding box center [812, 165] width 629 height 60
type textarea "I hear this all the time from guys on here…"
type textarea "I hear this all the time from guys on here… \"
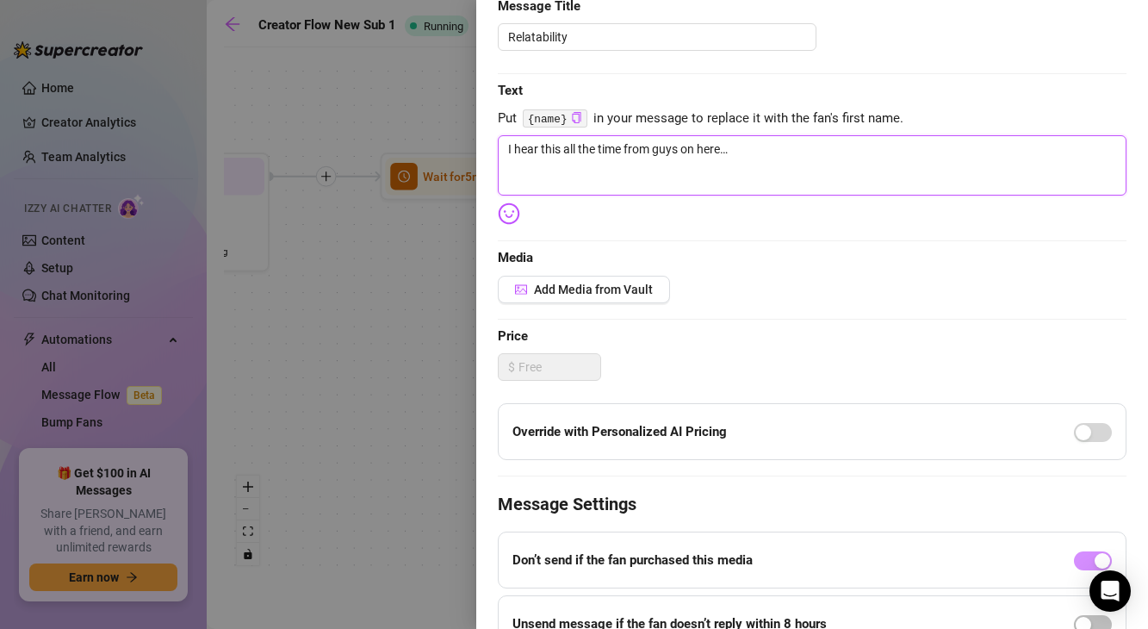
type textarea "I hear this all the time from guys on here… \"
type textarea "I hear this all the time from guys on here…"
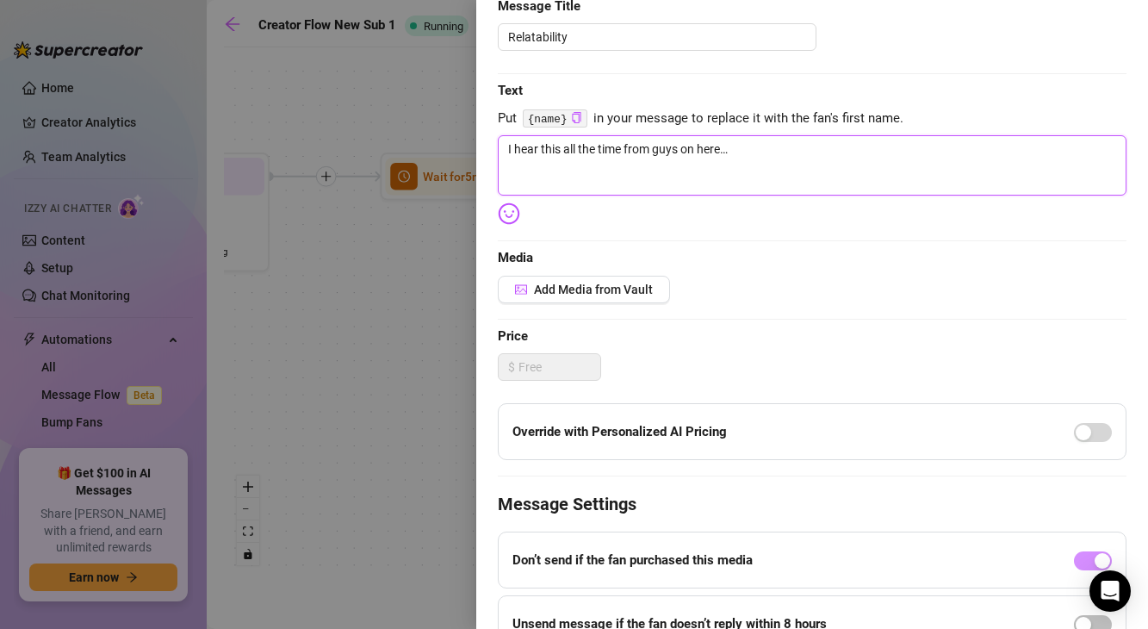
type textarea "I hear this all the time from guys on here"
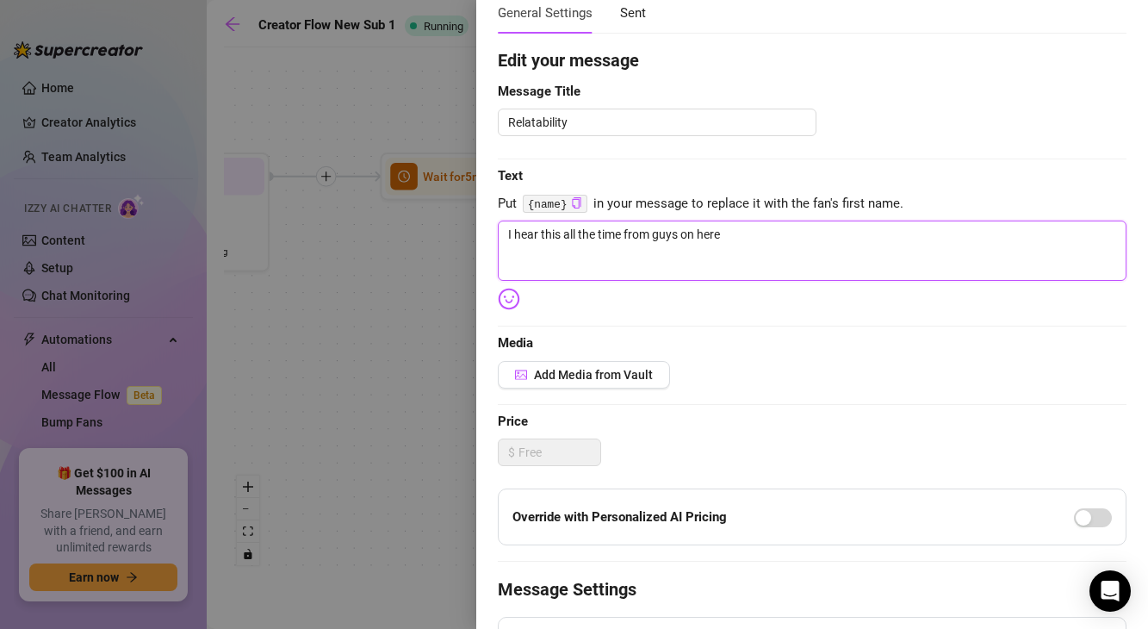
scroll to position [0, 0]
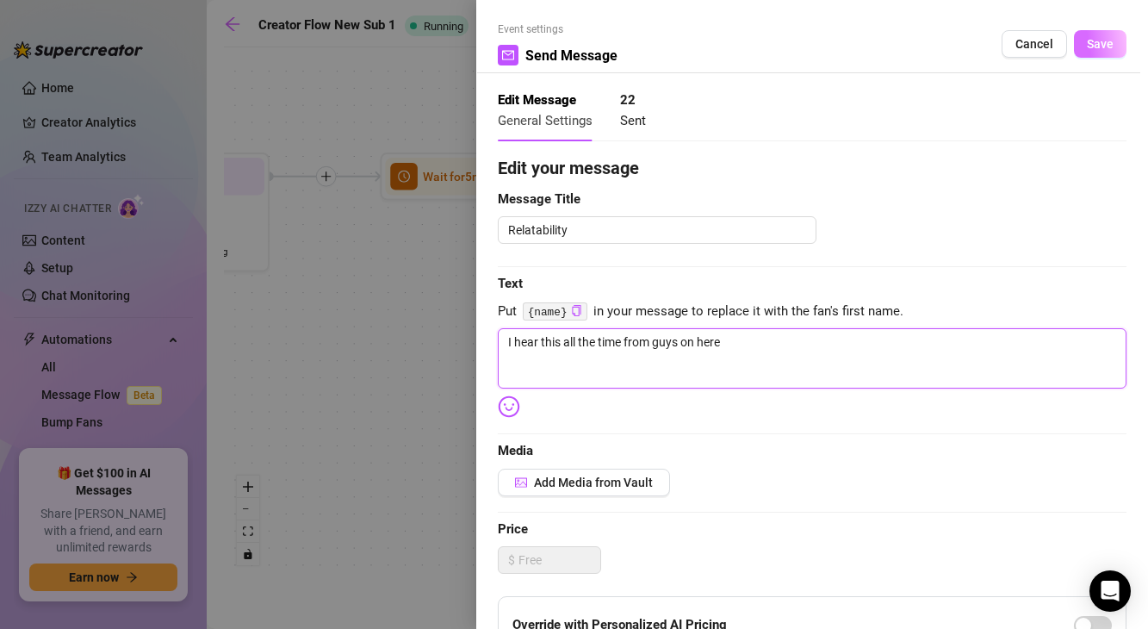
type textarea "I hear this all the time from guys on here"
click at [1088, 48] on span "Save" at bounding box center [1100, 44] width 27 height 14
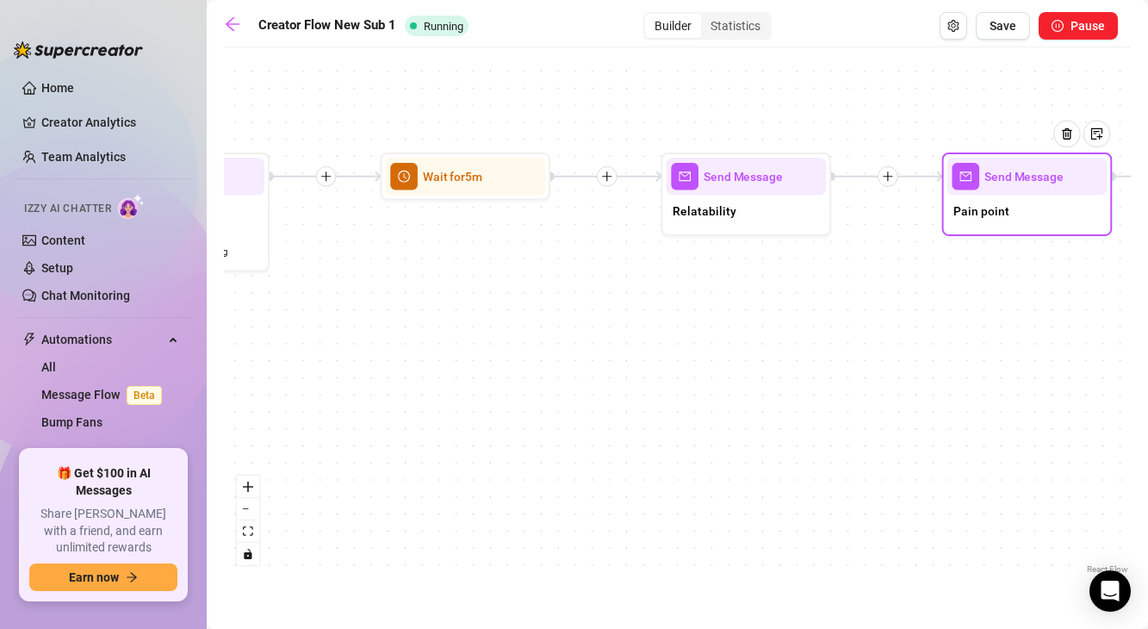
click at [968, 193] on div "Send Message" at bounding box center [1028, 176] width 160 height 37
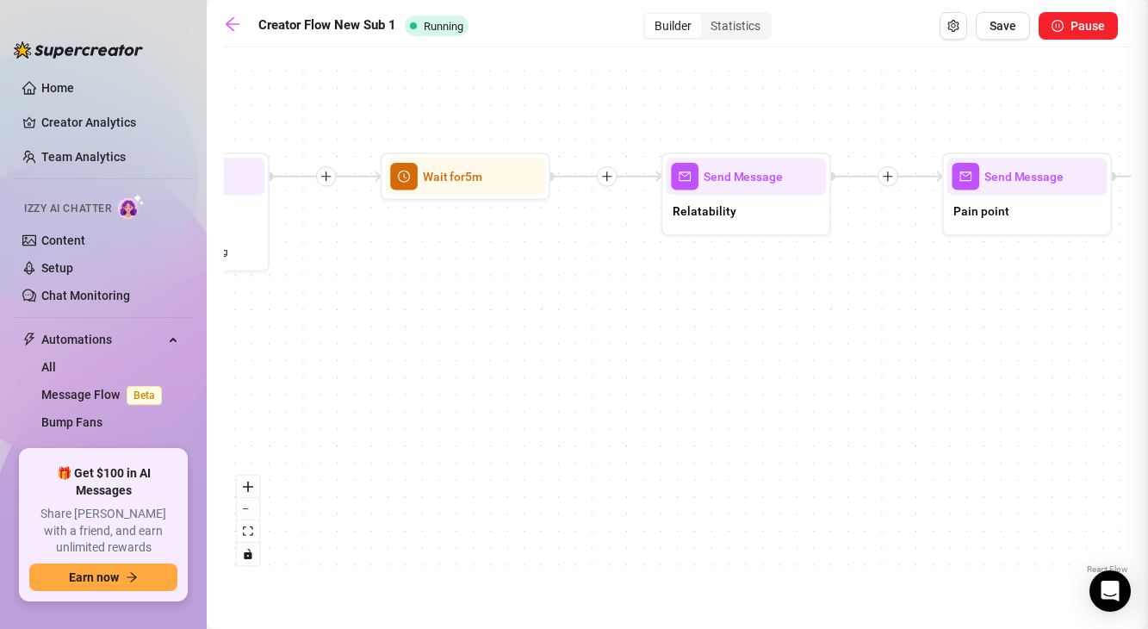
type textarea "they’re sick of scrolling through the same boring OF pages with no personality"
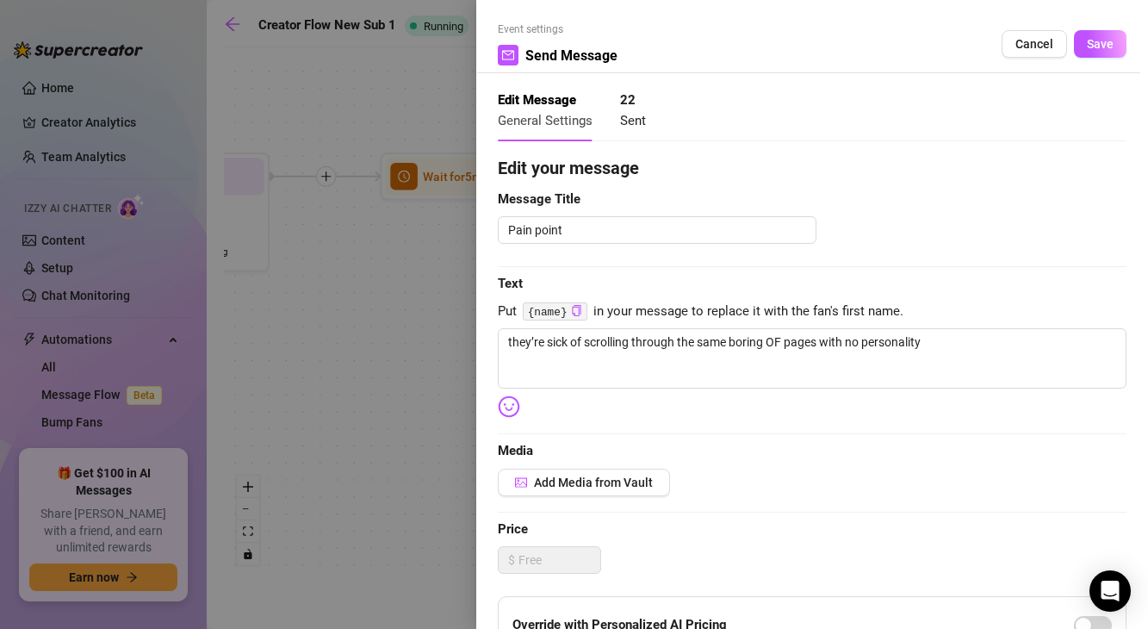
click at [1084, 59] on div "Event settings Send Message Cancel Save" at bounding box center [812, 48] width 629 height 52
click at [1087, 55] on button "Save" at bounding box center [1100, 44] width 53 height 28
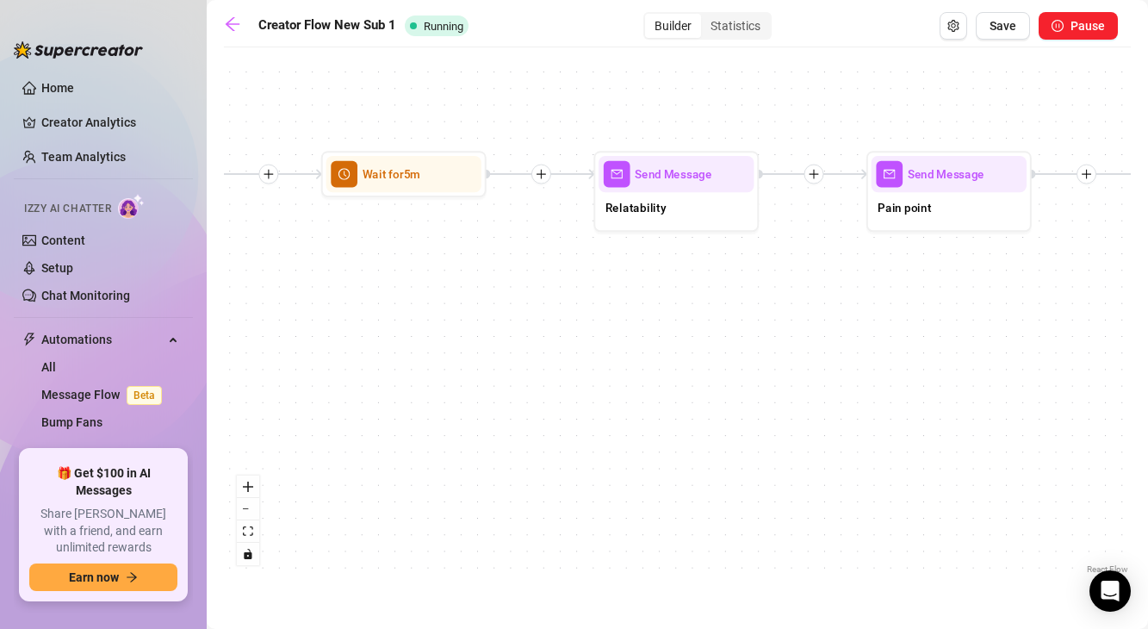
drag, startPoint x: 1025, startPoint y: 267, endPoint x: 870, endPoint y: 271, distance: 155.1
click at [870, 271] on div "If True If False If True If False If True If False Wait for 1m Send Message For…" at bounding box center [677, 317] width 907 height 522
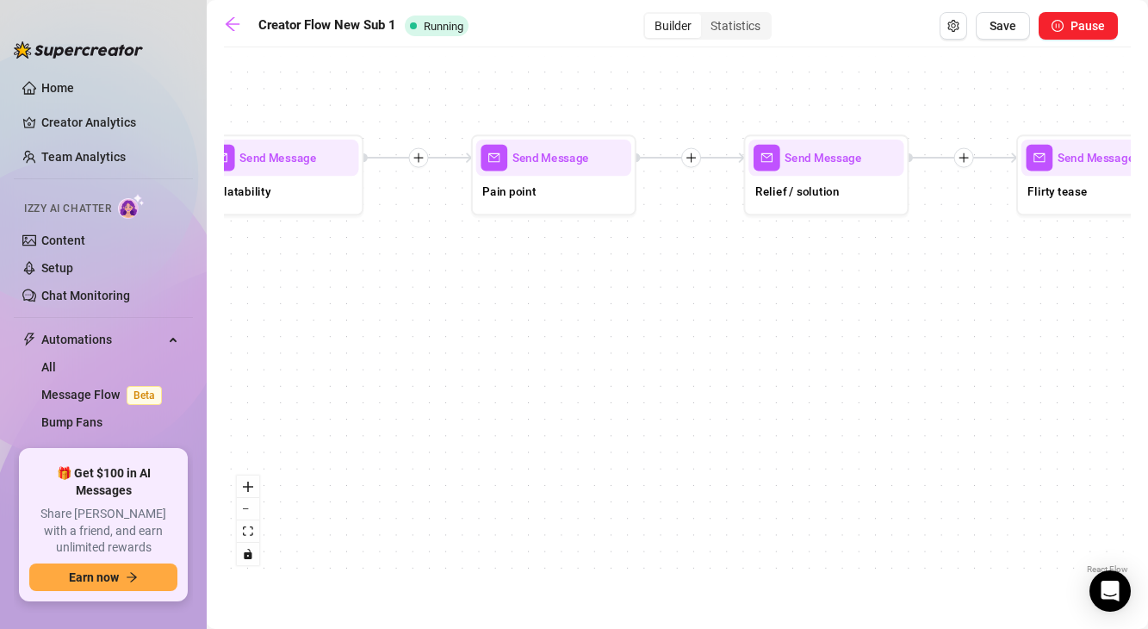
drag, startPoint x: 943, startPoint y: 278, endPoint x: 588, endPoint y: 252, distance: 355.9
click at [588, 252] on div "If True If False If True If False If True If False Wait for 1m Send Message For…" at bounding box center [677, 317] width 907 height 522
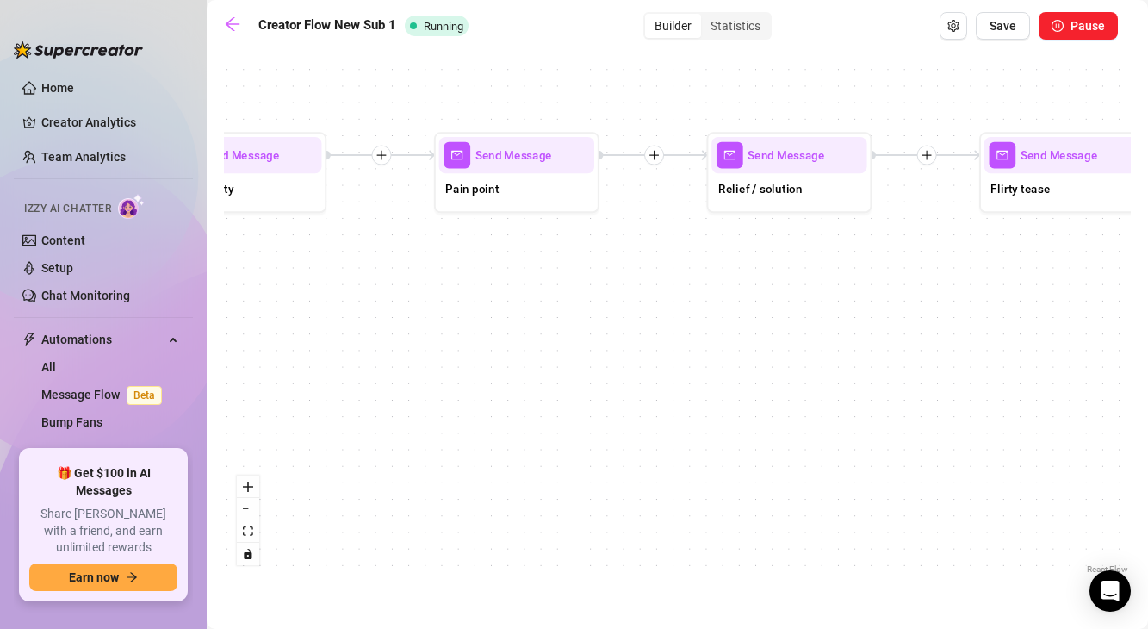
click at [733, 209] on div "Send Message Relief / solution" at bounding box center [788, 172] width 165 height 81
click at [743, 195] on span "Relief / solution" at bounding box center [760, 189] width 84 height 18
type textarea "Worry not! Lucky you!"
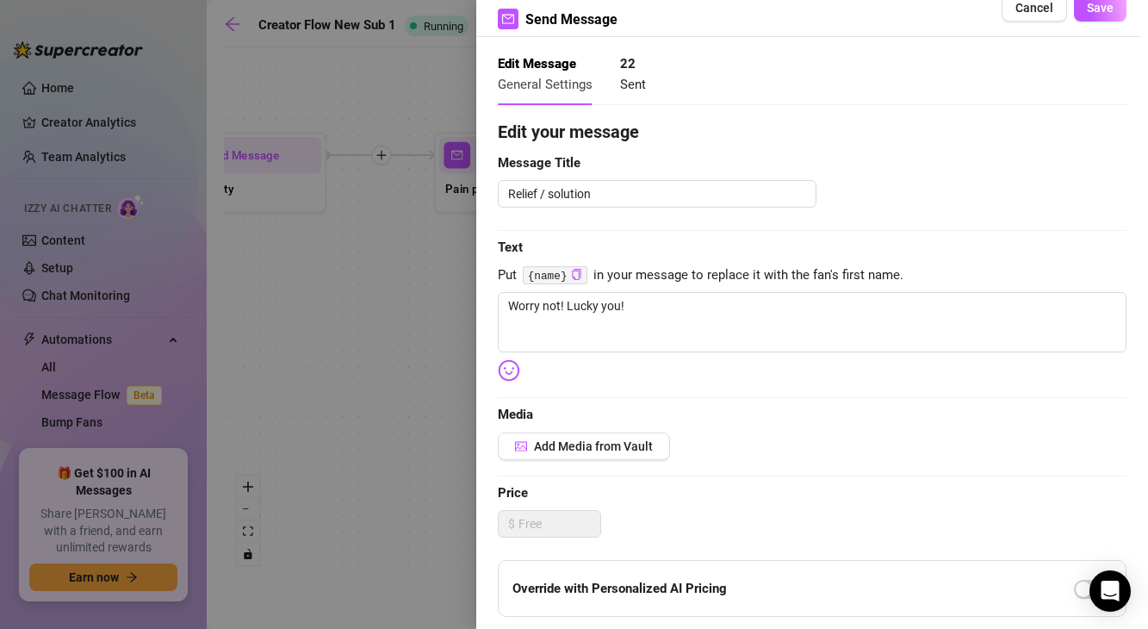
scroll to position [34, 0]
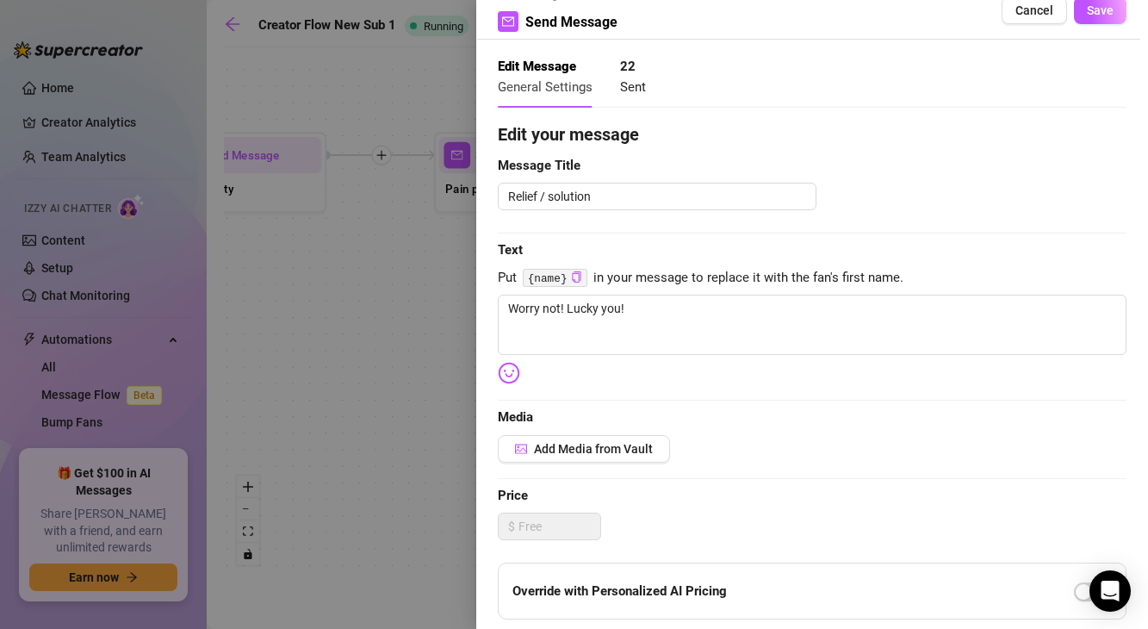
click at [34, 91] on div at bounding box center [574, 314] width 1148 height 629
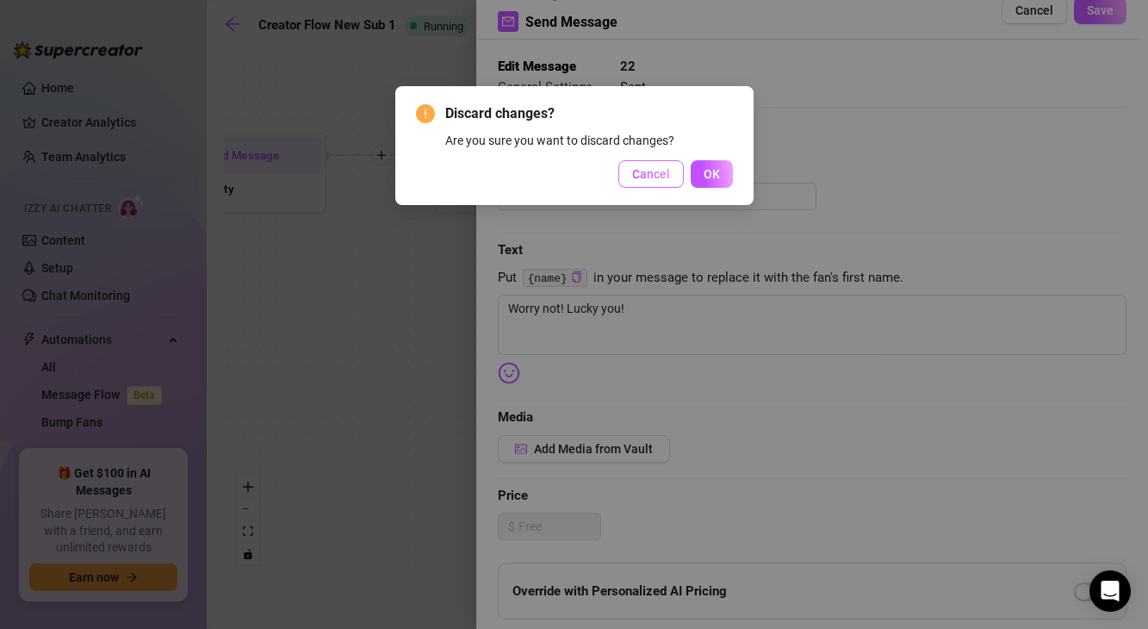
click at [669, 180] on span "Cancel" at bounding box center [651, 174] width 38 height 14
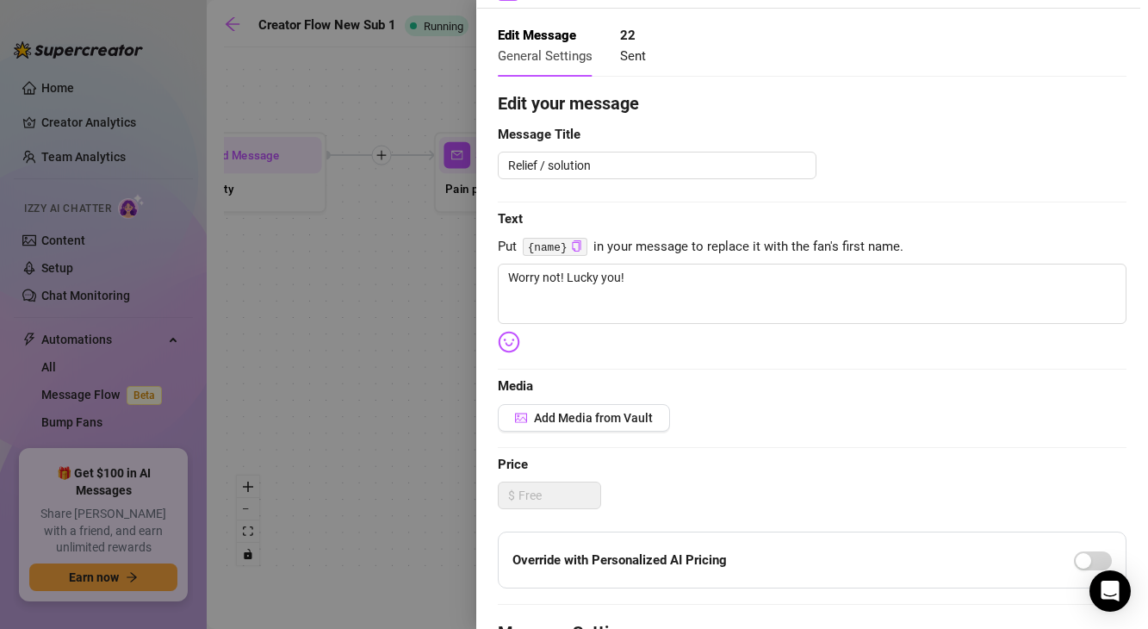
scroll to position [66, 0]
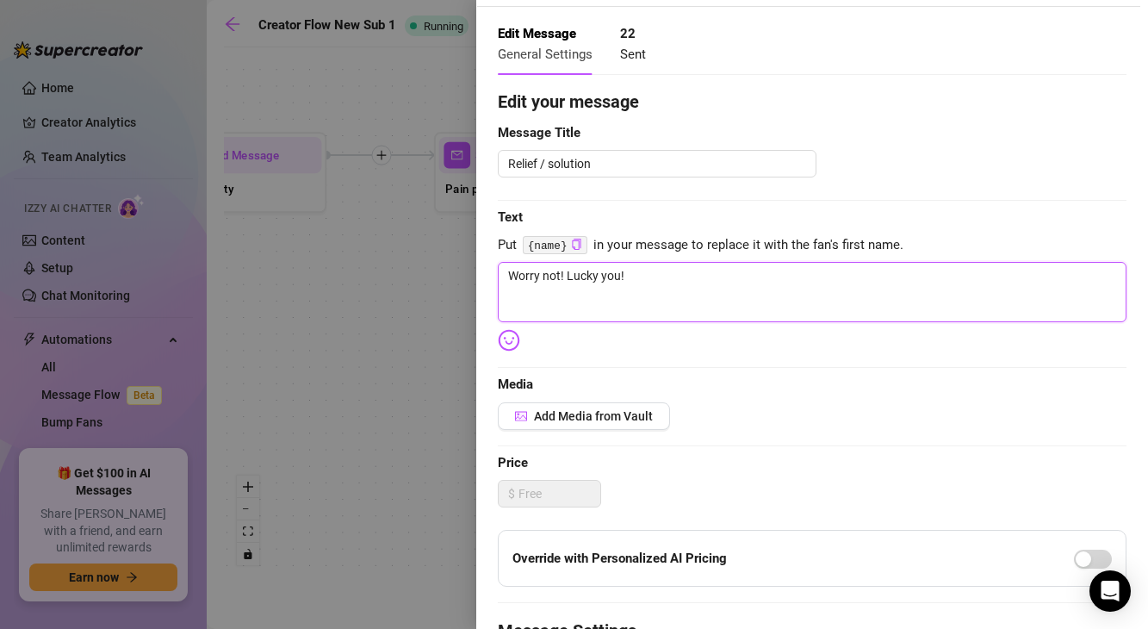
drag, startPoint x: 655, startPoint y: 276, endPoint x: 567, endPoint y: 271, distance: 88.0
click at [566, 271] on textarea "Worry not! Lucky you!" at bounding box center [812, 292] width 629 height 60
type textarea "Worry not! I"
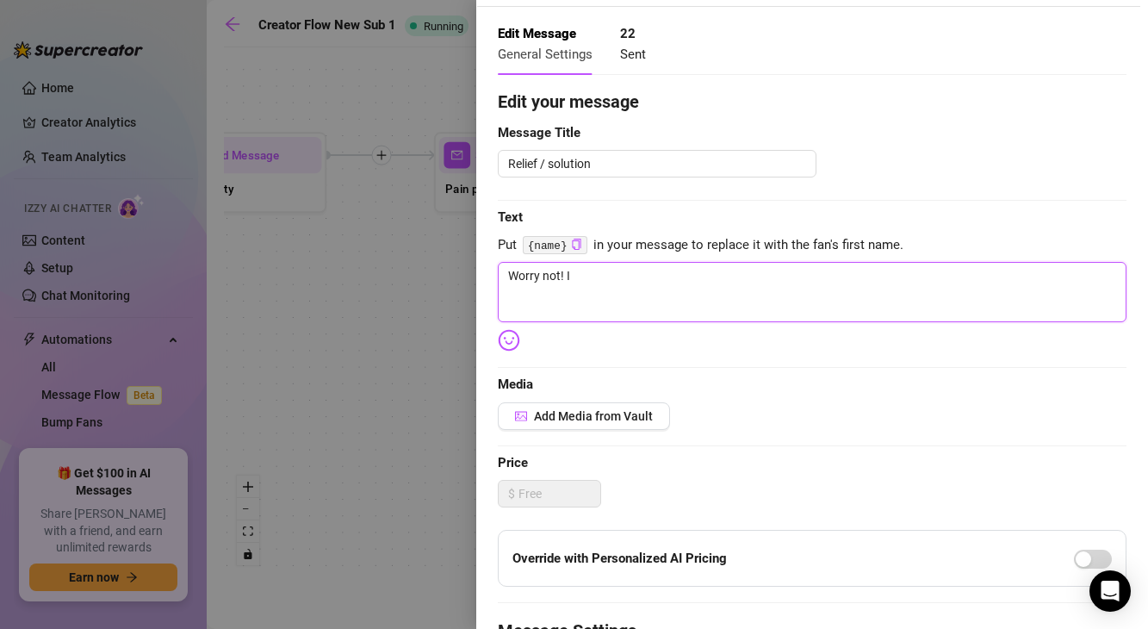
type textarea "Worry not! I"
type textarea "Worry not! I g"
type textarea "Worry not! I go"
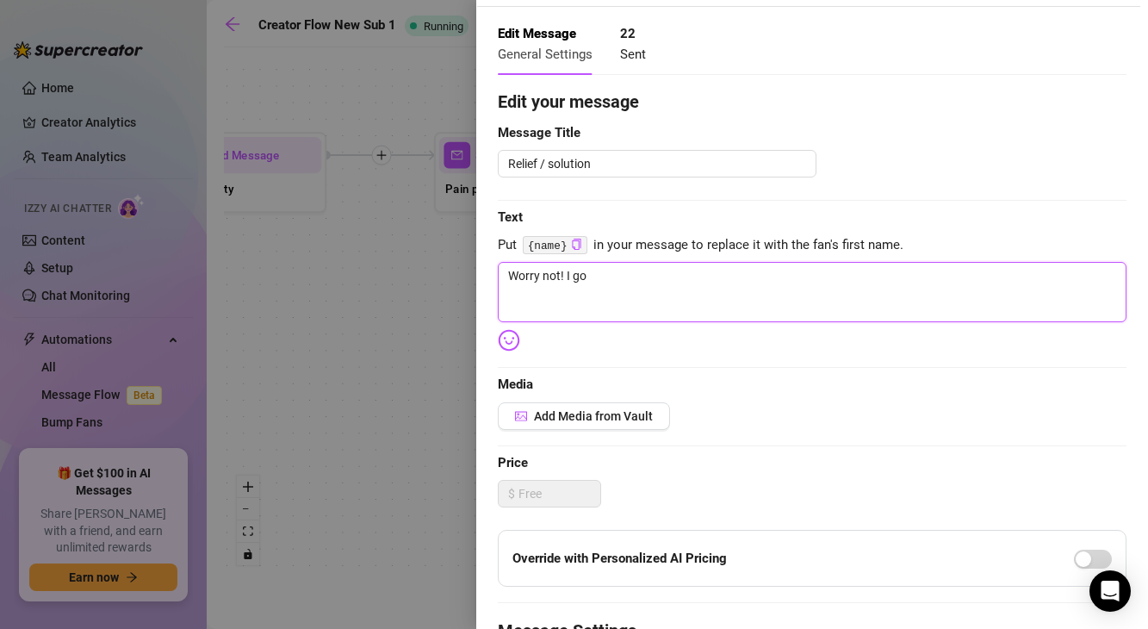
type textarea "Worry not! I go"
type textarea "Worry not! I go t"
type textarea "Worry not! I go"
type textarea "Worry not! I go ="
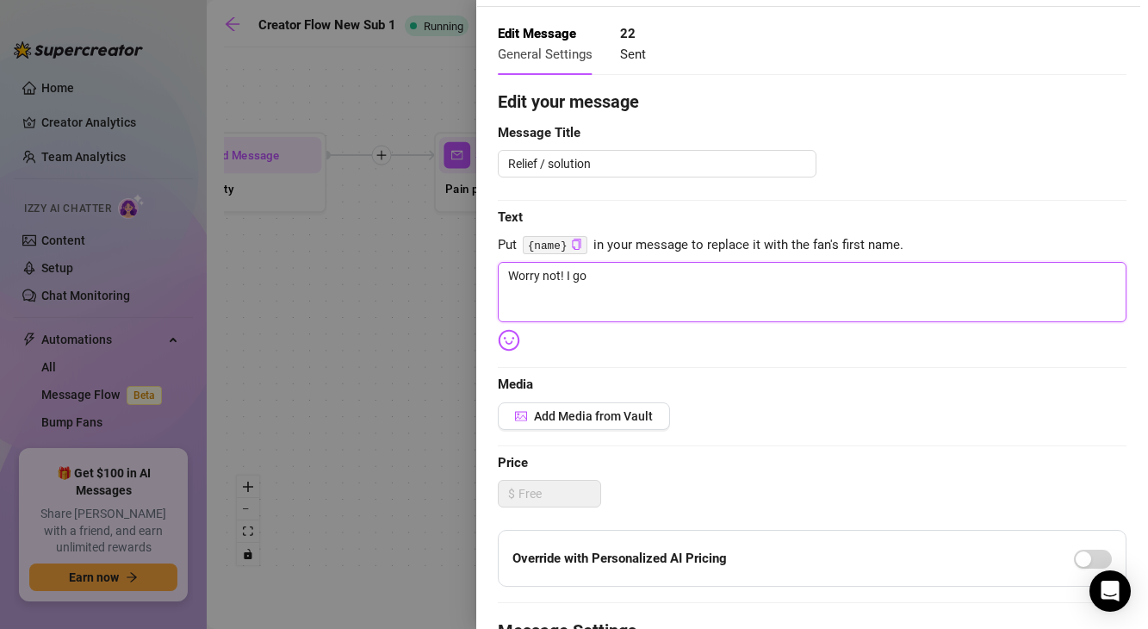
type textarea "Worry not! I go ="
type textarea "Worry not! I go"
type textarea "Worry not! I go t"
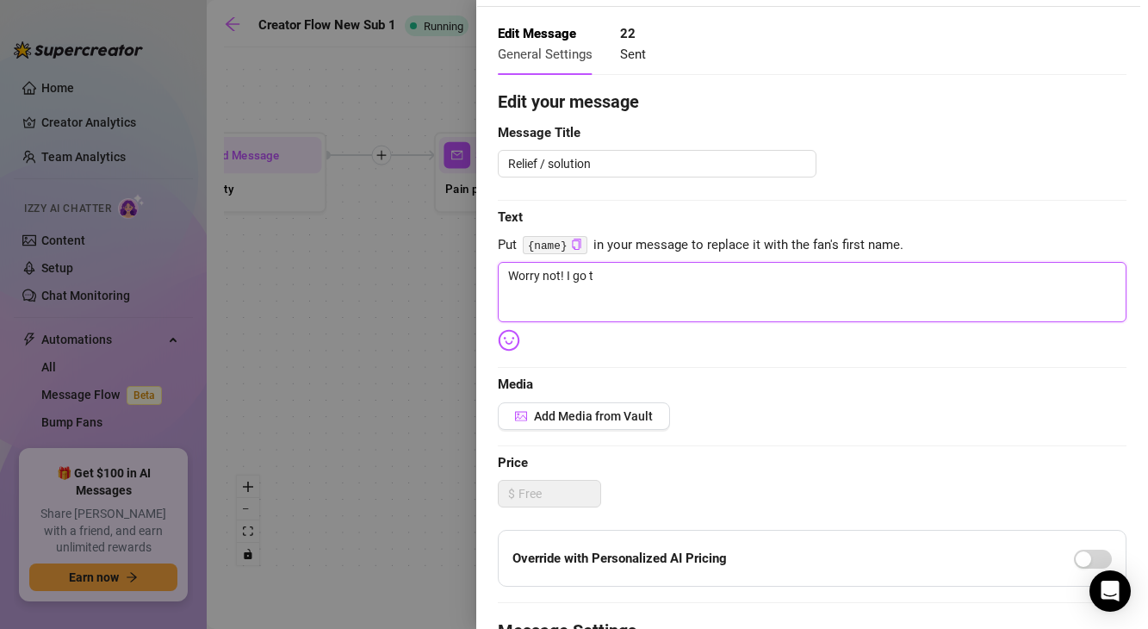
type textarea "Worry not! I go"
type textarea "Worry not! I got"
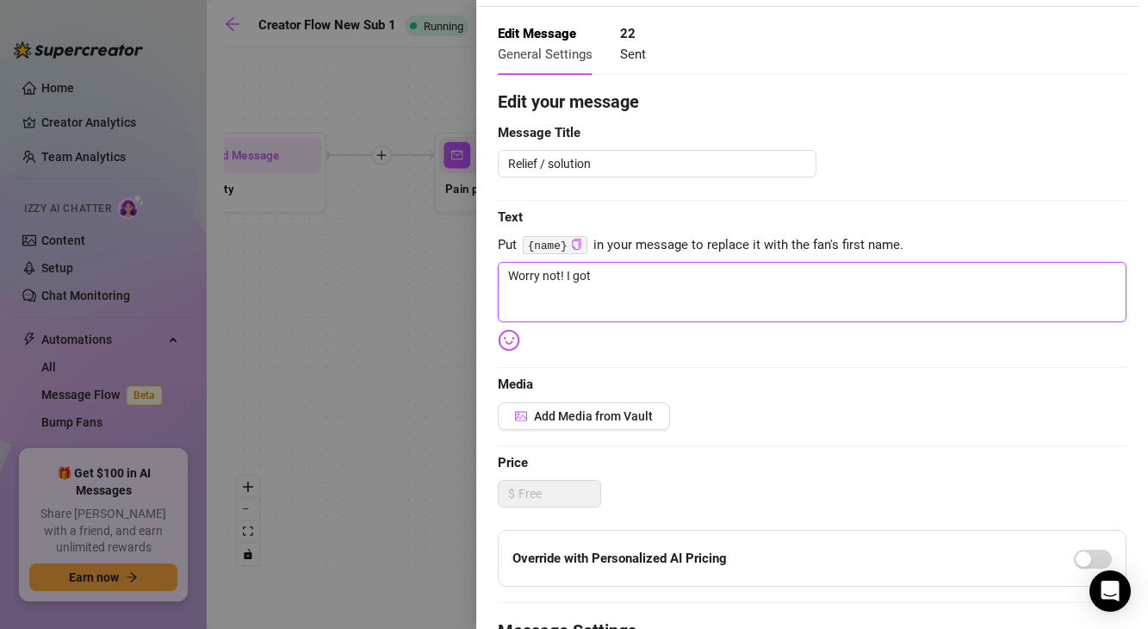
scroll to position [0, 0]
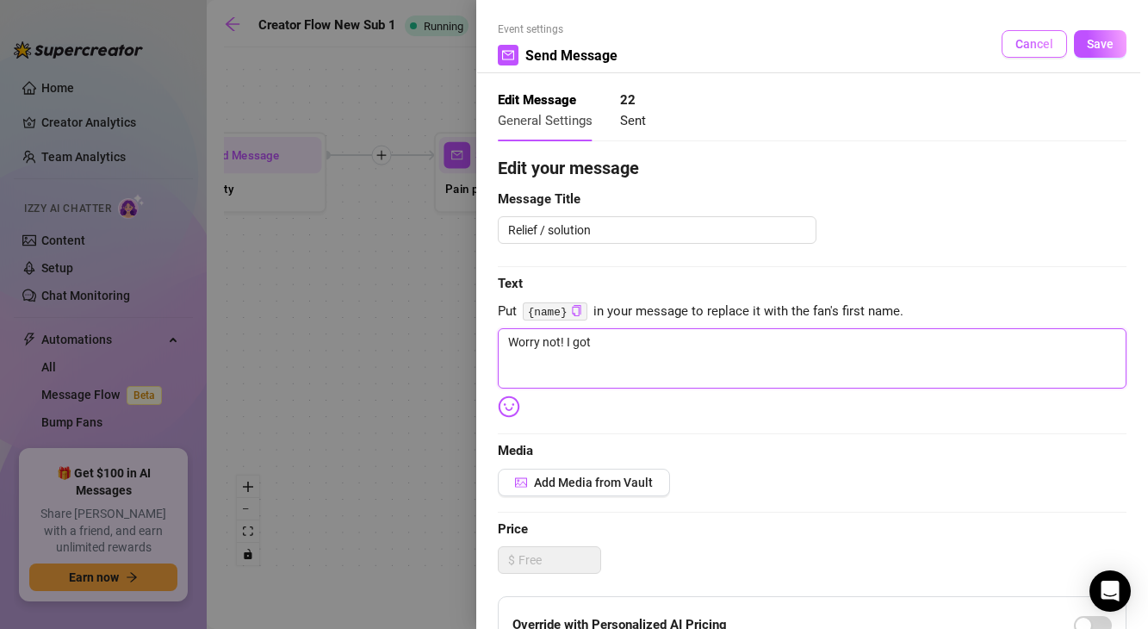
type textarea "Worry not! I got"
click at [1026, 53] on button "Cancel" at bounding box center [1034, 44] width 65 height 28
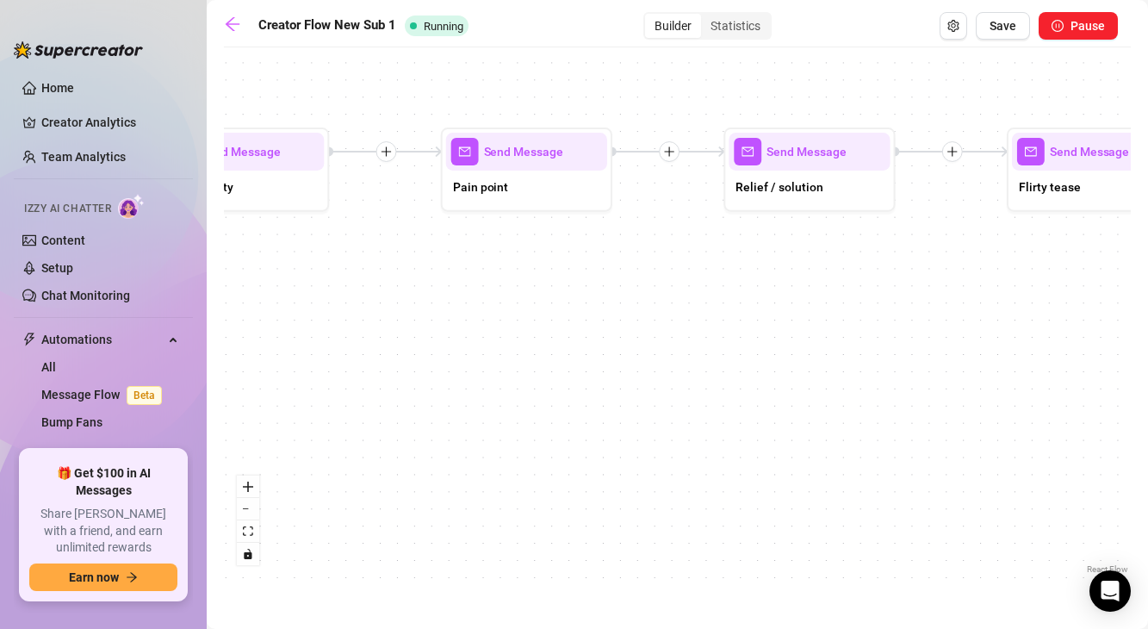
drag, startPoint x: 367, startPoint y: 225, endPoint x: 519, endPoint y: 203, distance: 153.1
click at [517, 205] on div "If True If False If True If False If True If False Wait for 1m Send Message For…" at bounding box center [677, 317] width 907 height 522
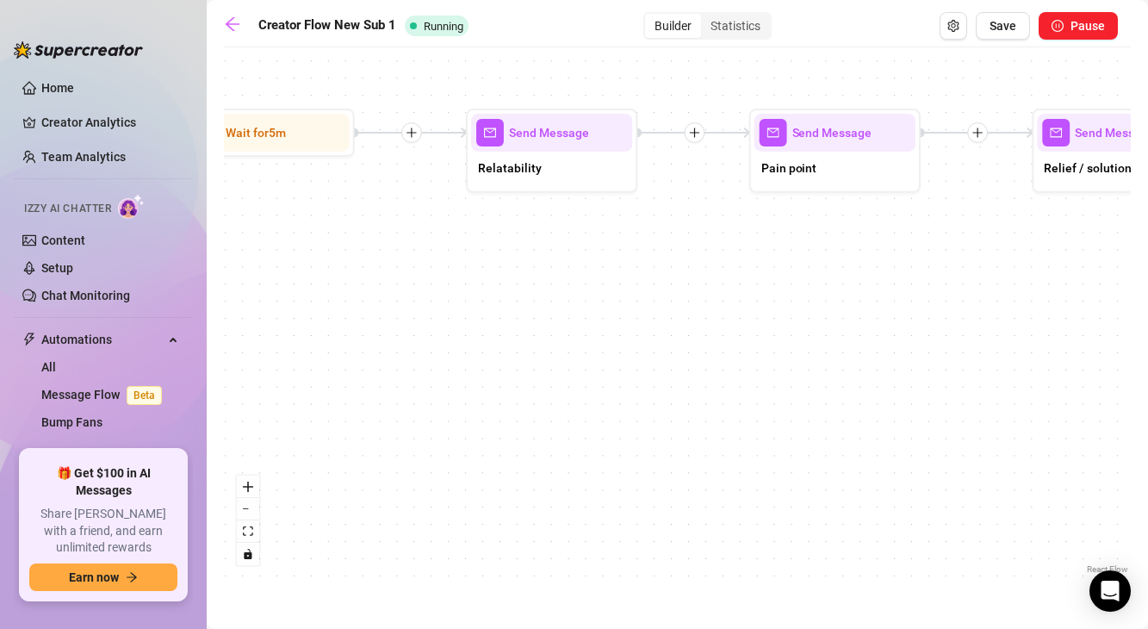
drag, startPoint x: 394, startPoint y: 201, endPoint x: 558, endPoint y: 201, distance: 164.5
click at [558, 201] on div "If True If False If True If False If True If False Wait for 1m Send Message For…" at bounding box center [677, 317] width 907 height 522
click at [556, 190] on div "Send Message Relatability" at bounding box center [551, 151] width 171 height 84
type textarea "I hear this all the time from guys on here"
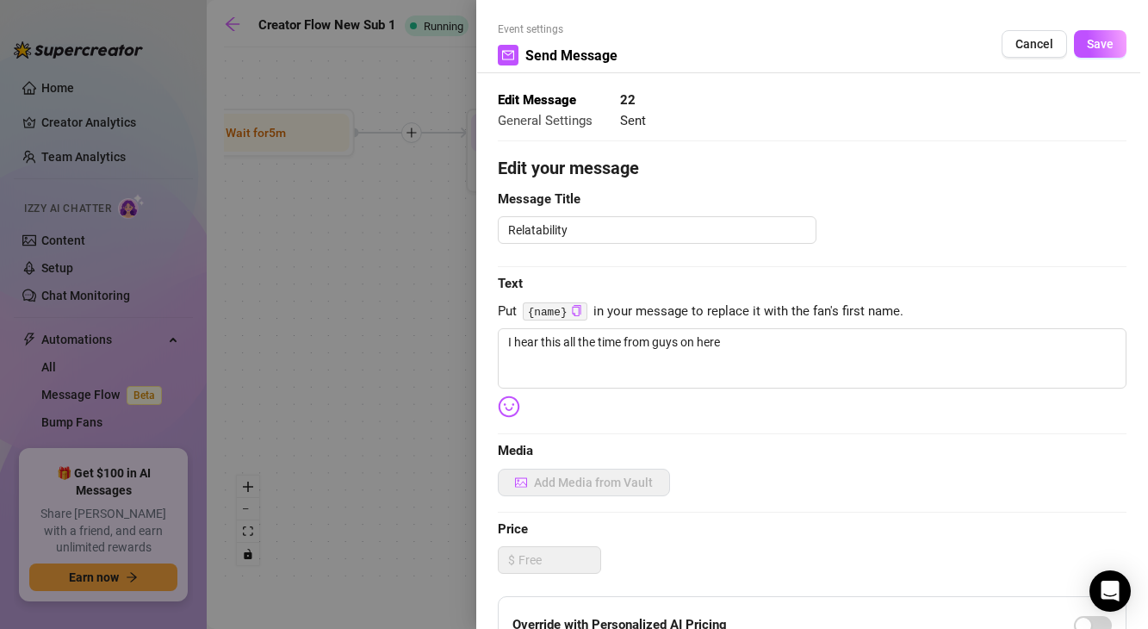
click at [556, 190] on div at bounding box center [574, 314] width 1148 height 629
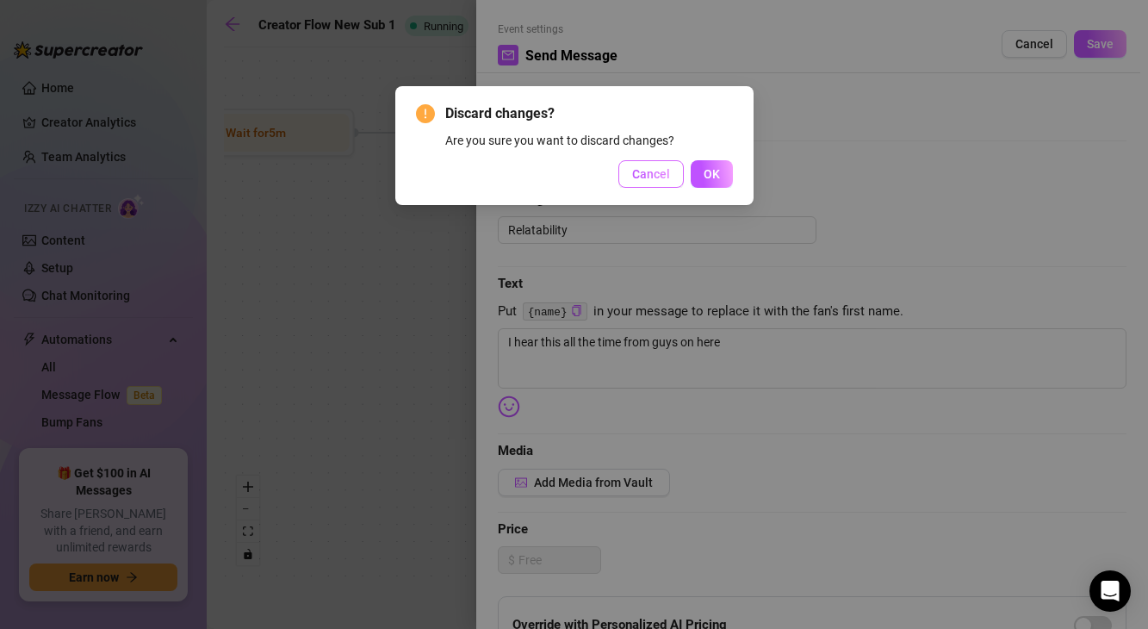
click at [657, 184] on button "Cancel" at bounding box center [651, 174] width 65 height 28
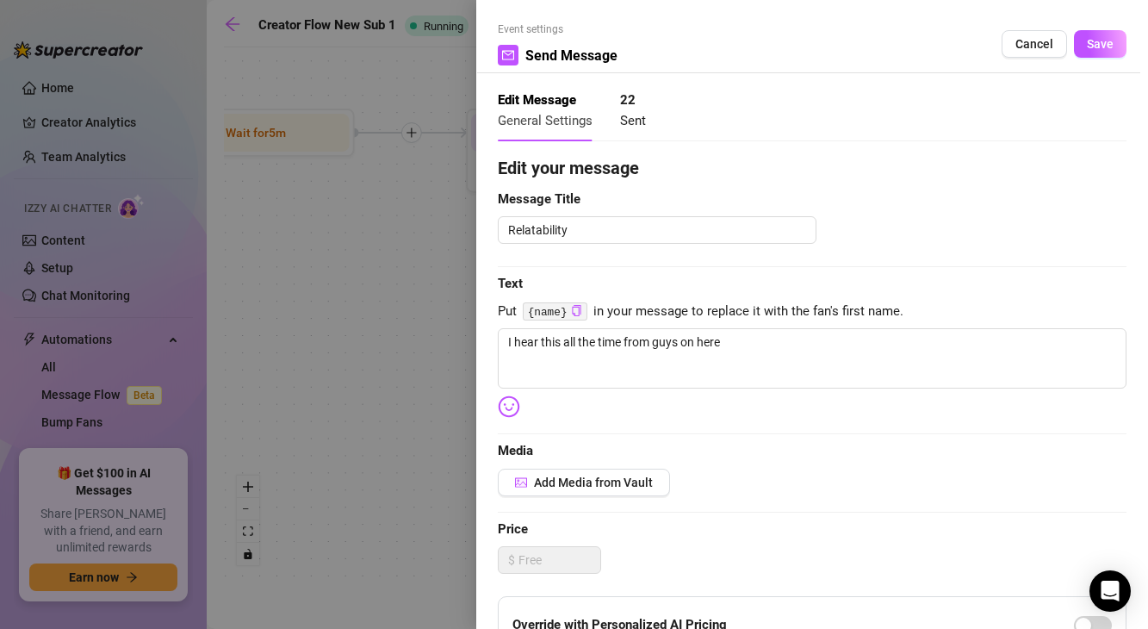
click at [391, 237] on div at bounding box center [574, 314] width 1148 height 629
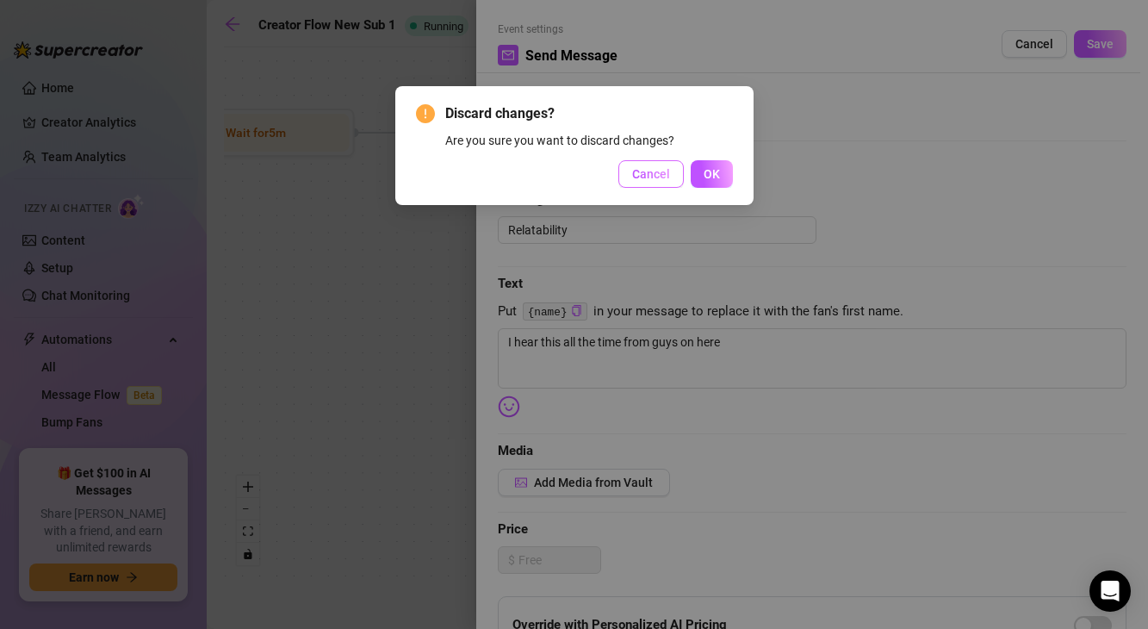
click at [650, 180] on span "Cancel" at bounding box center [651, 174] width 38 height 14
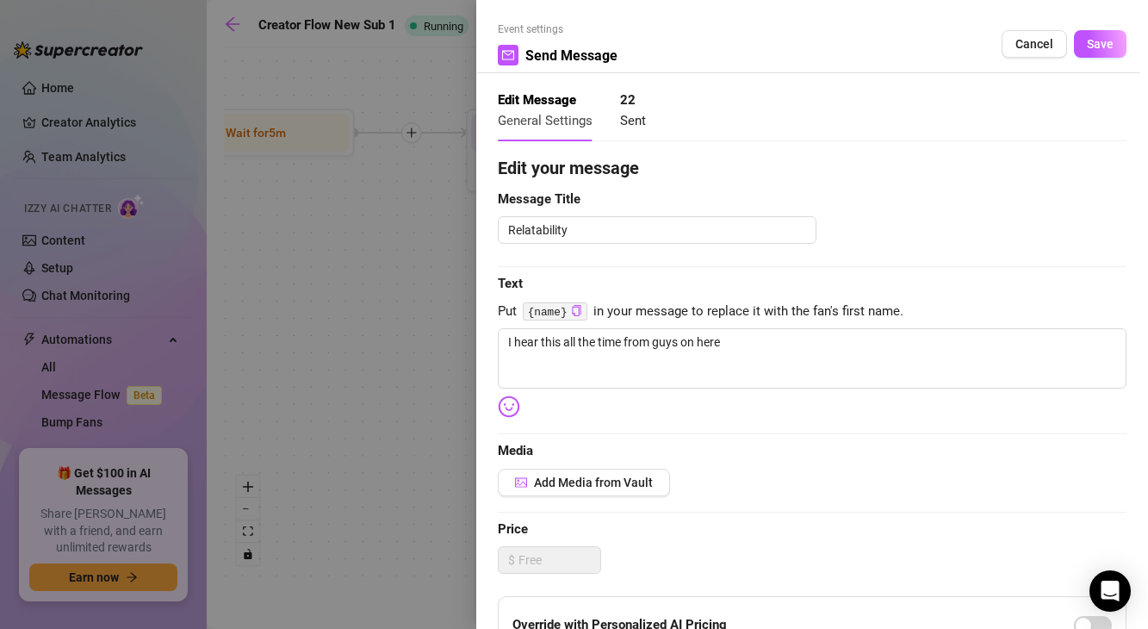
click at [439, 268] on div at bounding box center [574, 314] width 1148 height 629
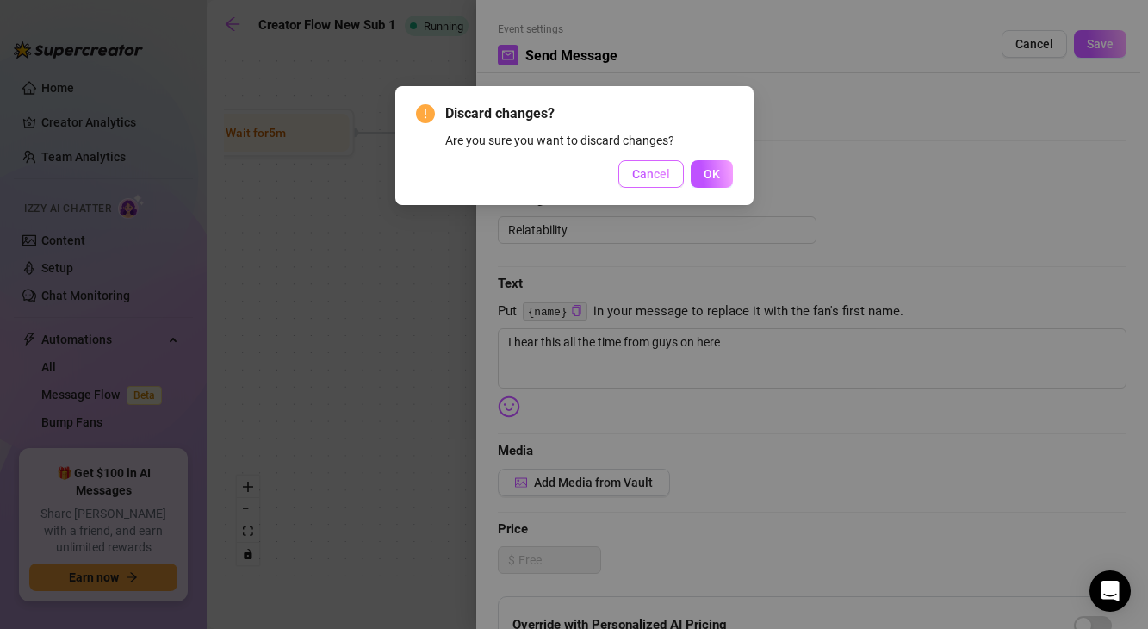
click at [646, 168] on span "Cancel" at bounding box center [651, 174] width 38 height 14
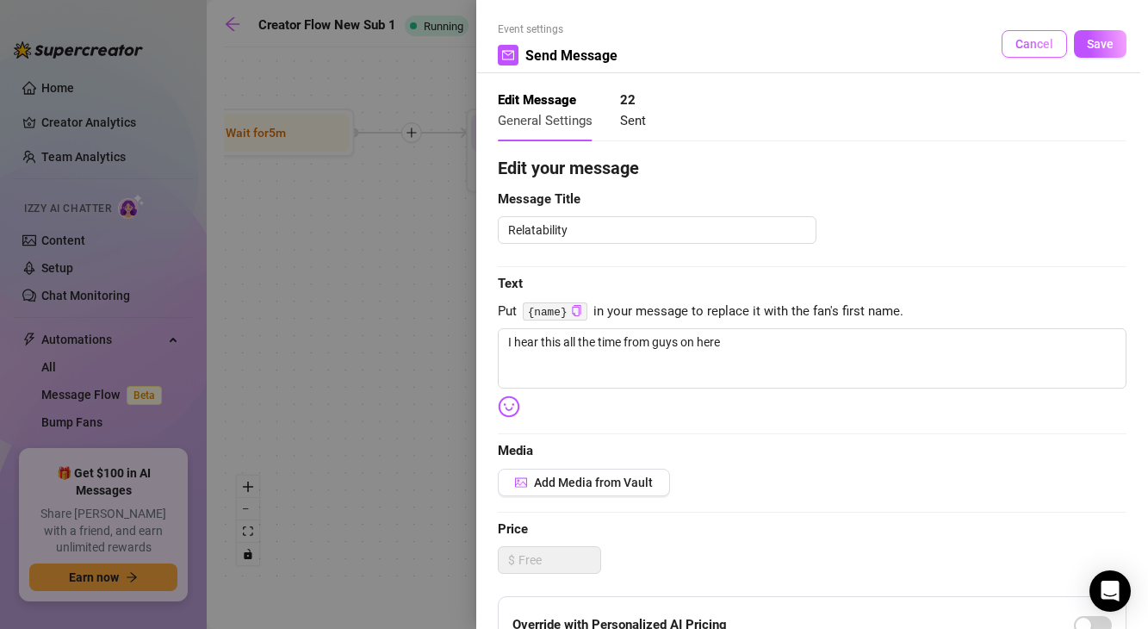
click at [1028, 54] on button "Cancel" at bounding box center [1034, 44] width 65 height 28
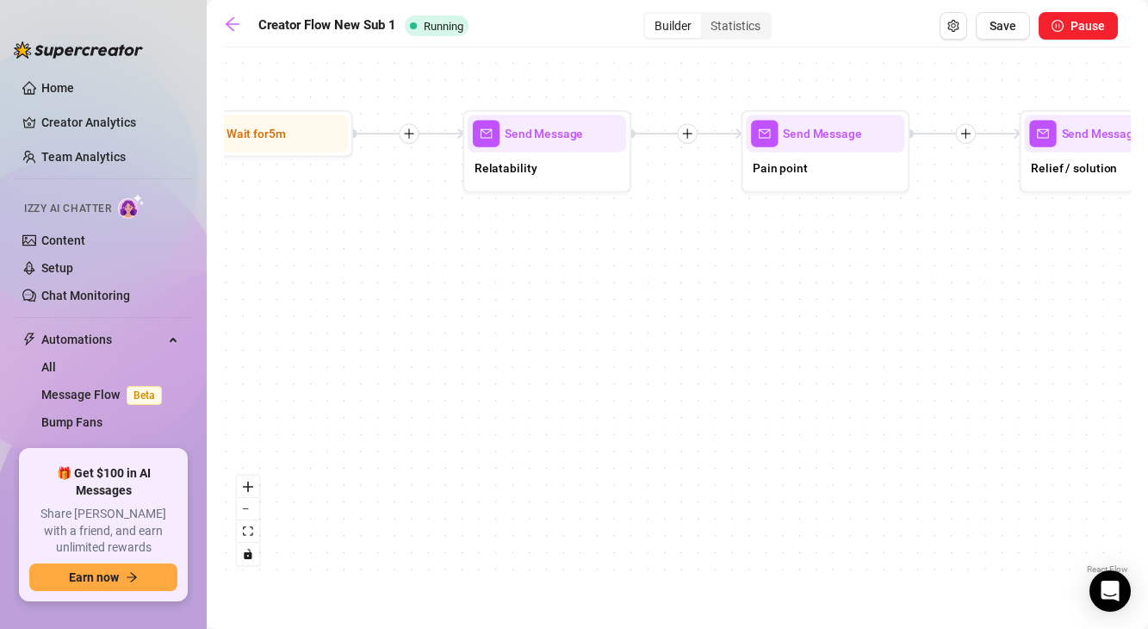
click at [263, 195] on div "If True If False If True If False If True If False Wait for 1m Send Message For…" at bounding box center [677, 317] width 907 height 522
click at [41, 95] on link "Home" at bounding box center [57, 88] width 33 height 14
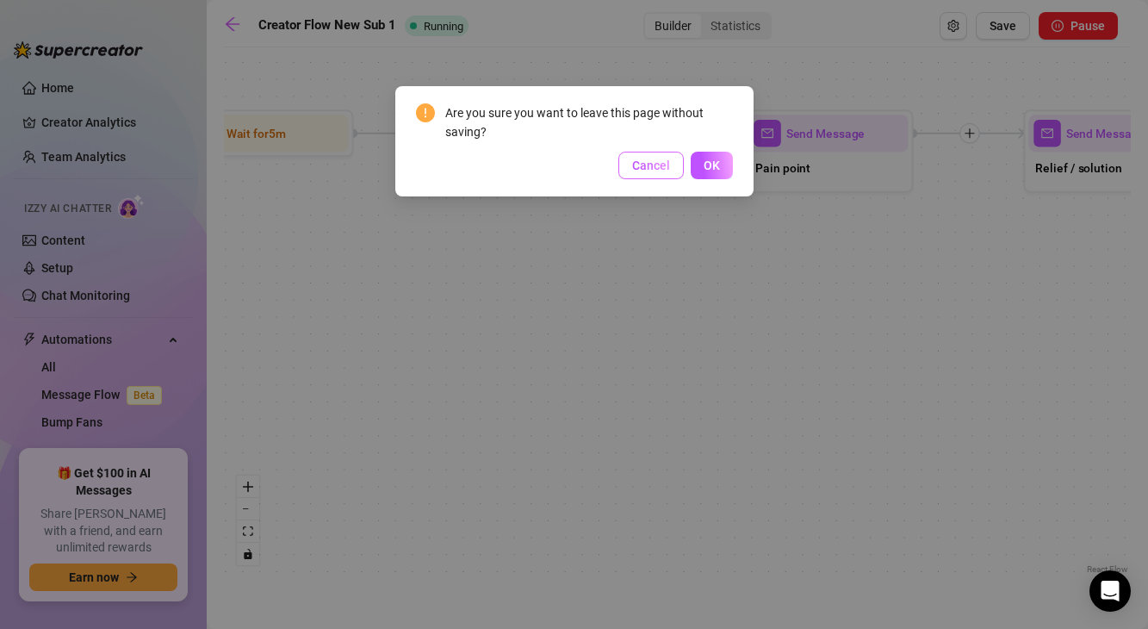
click at [653, 176] on button "Cancel" at bounding box center [651, 166] width 65 height 28
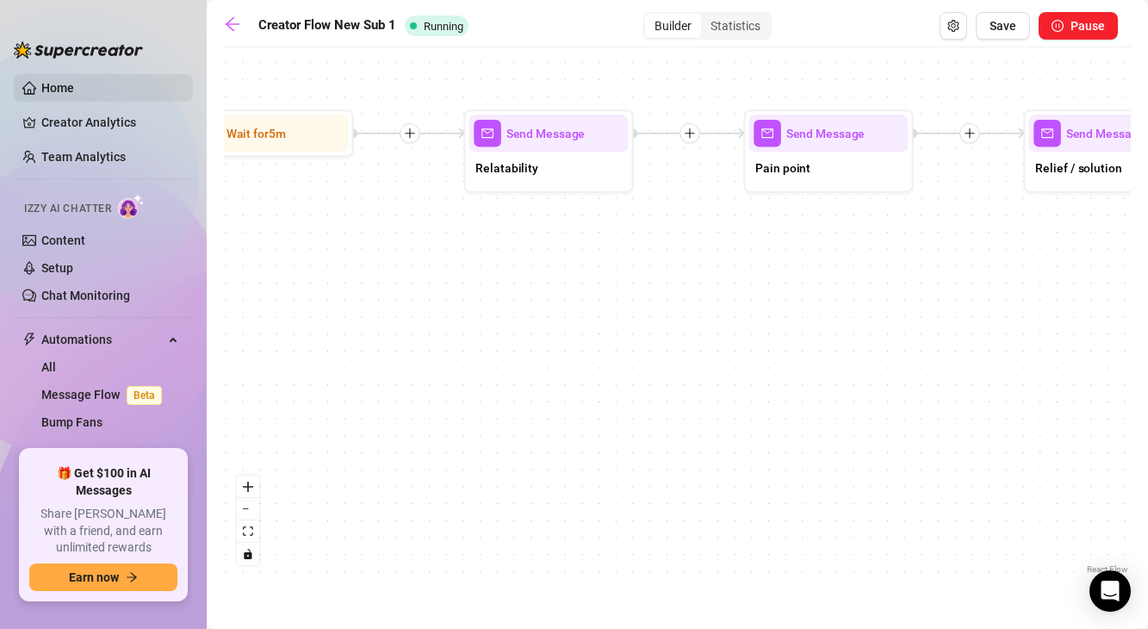
click at [74, 85] on link "Home" at bounding box center [57, 88] width 33 height 14
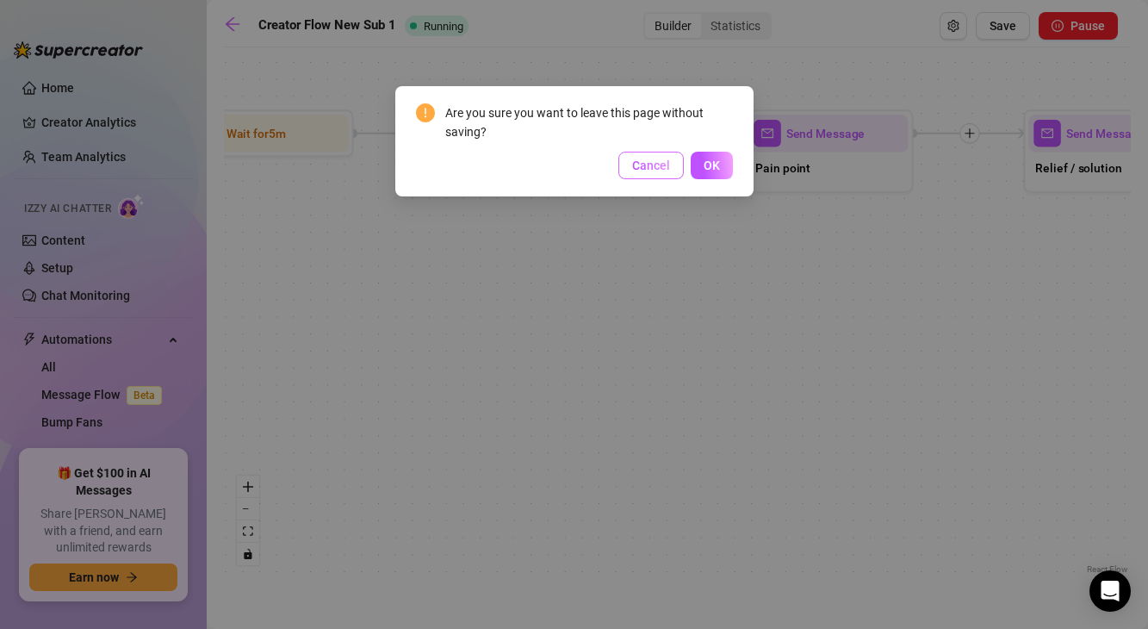
click at [656, 167] on span "Cancel" at bounding box center [651, 166] width 38 height 14
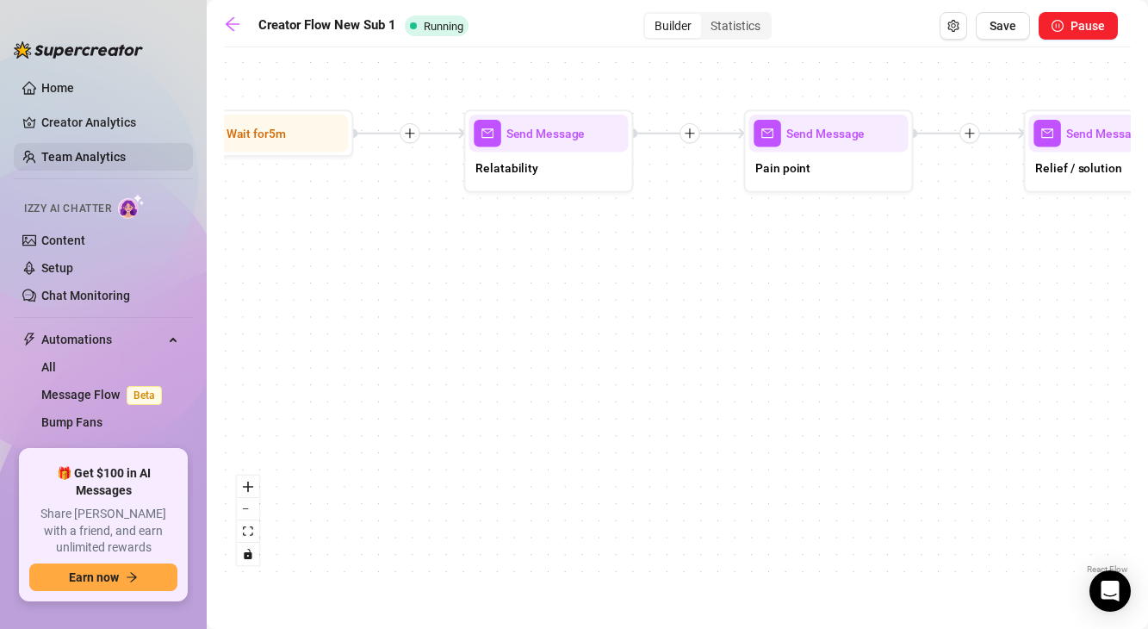
click at [103, 164] on link "Team Analytics" at bounding box center [83, 157] width 84 height 14
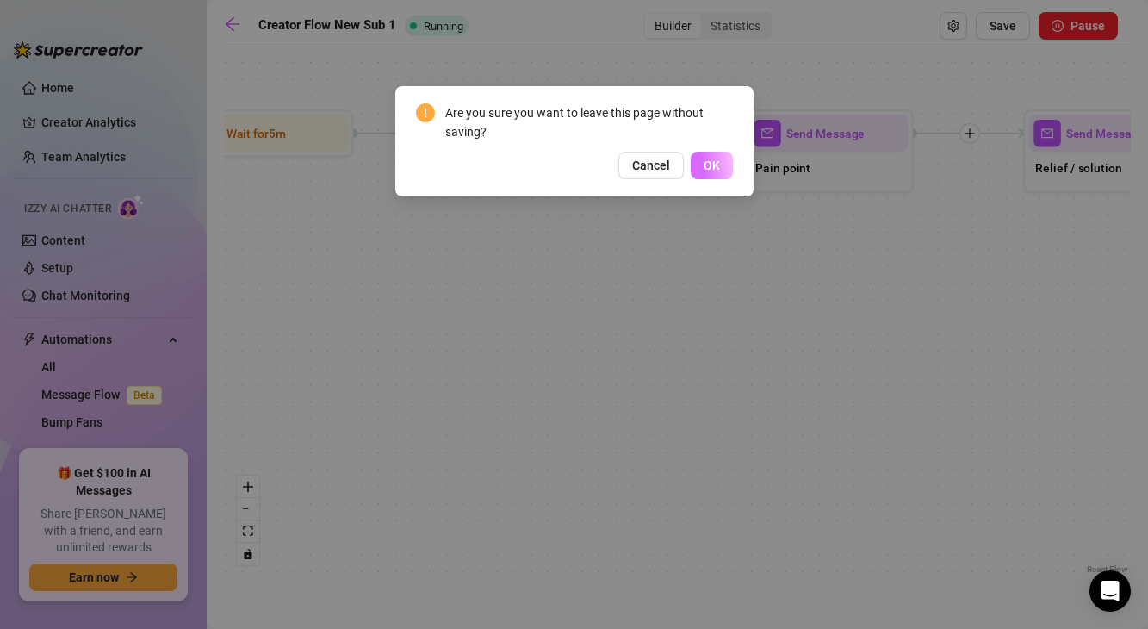
click at [698, 160] on button "OK" at bounding box center [712, 166] width 42 height 28
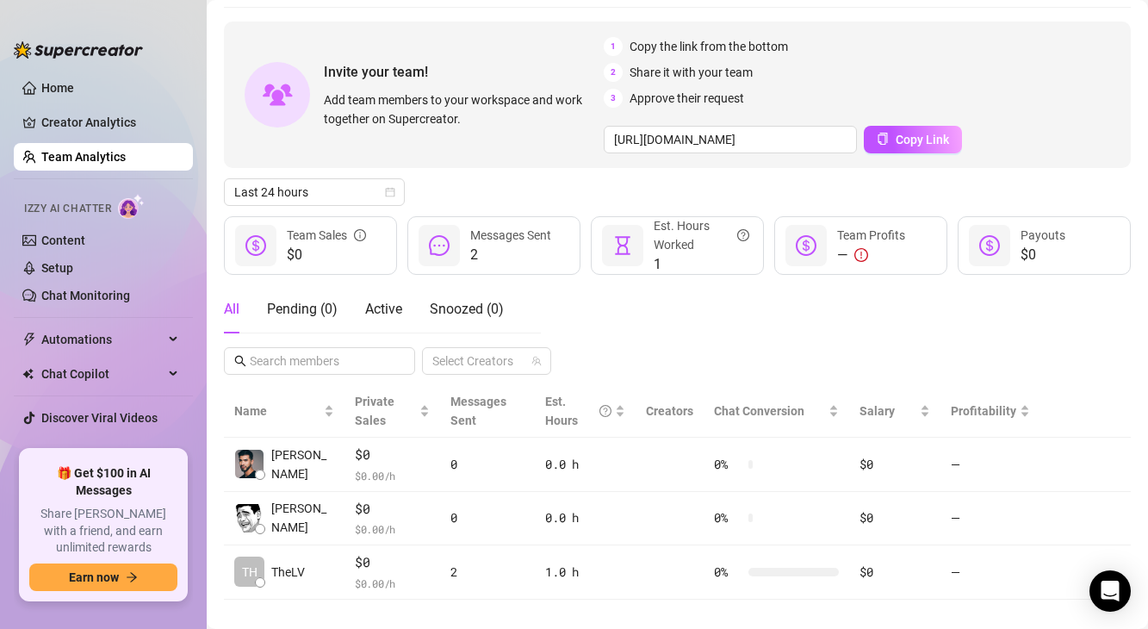
scroll to position [80, 0]
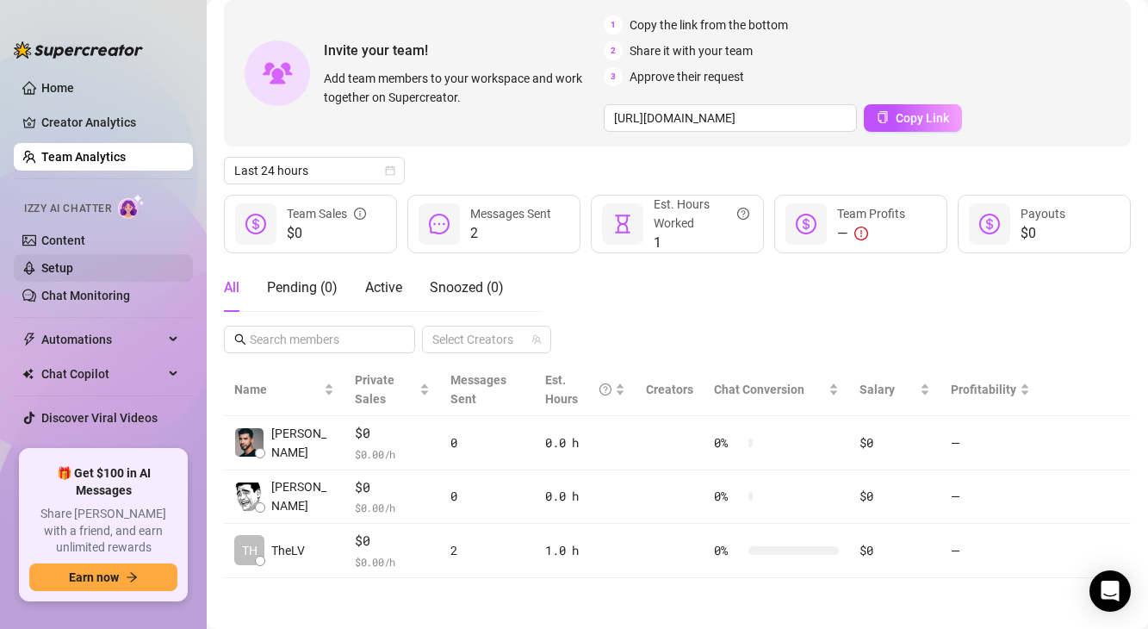
click at [67, 273] on link "Setup" at bounding box center [57, 268] width 32 height 14
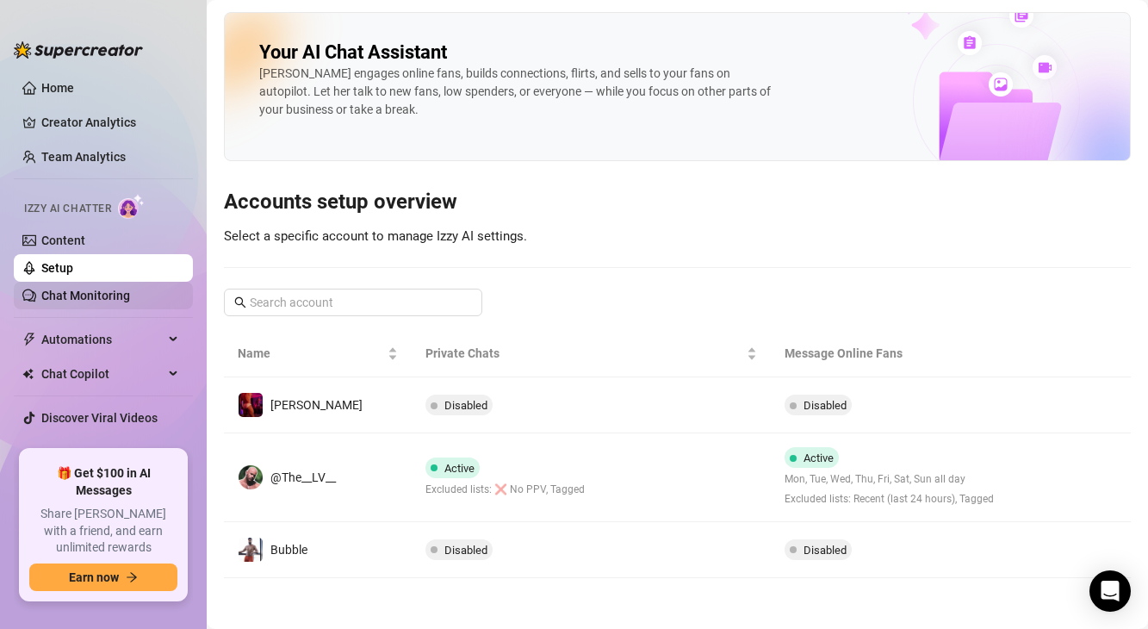
click at [67, 289] on link "Chat Monitoring" at bounding box center [85, 296] width 89 height 14
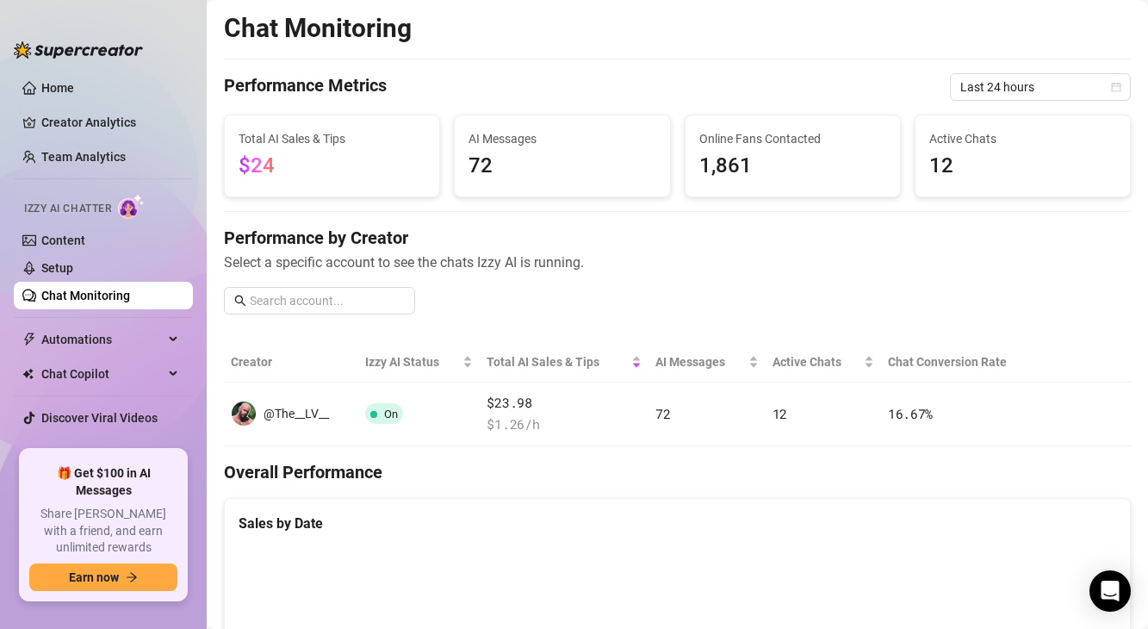
click at [482, 189] on div "AI Messages 72" at bounding box center [562, 155] width 214 height 81
click at [979, 75] on span "Last 24 hours" at bounding box center [1041, 87] width 160 height 26
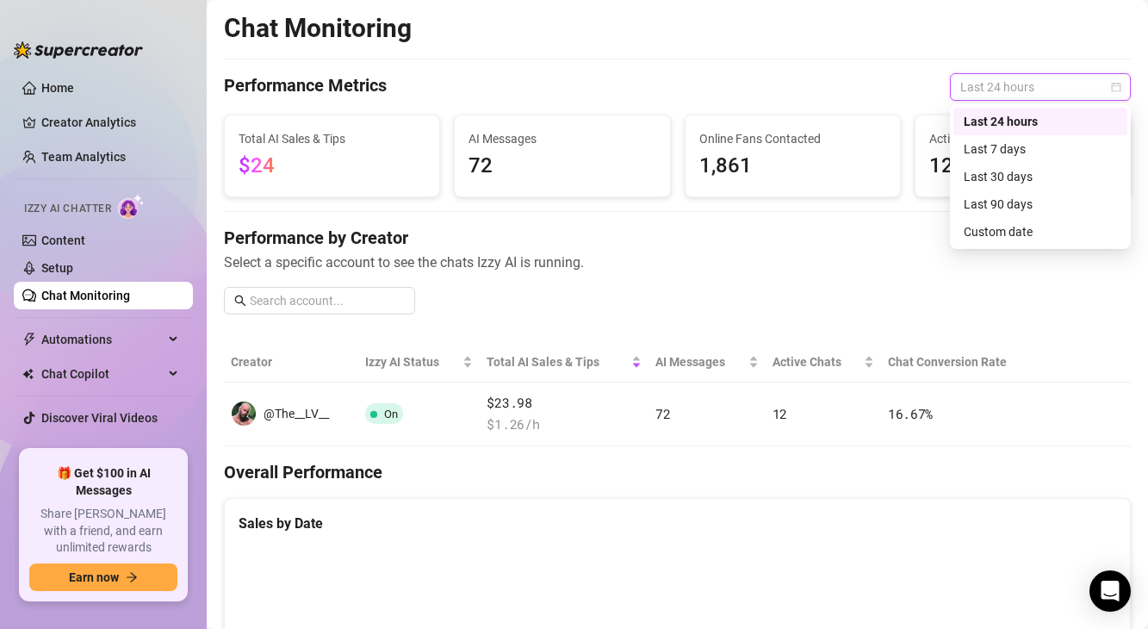
click at [878, 96] on div "Performance Metrics Last 24 hours" at bounding box center [677, 87] width 907 height 28
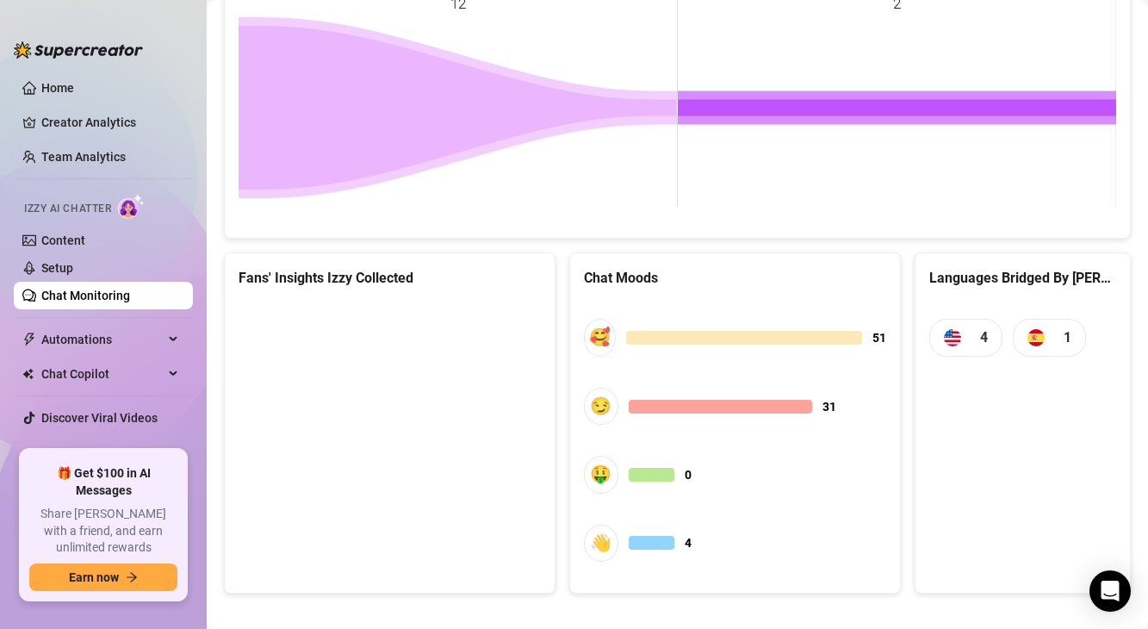
scroll to position [826, 0]
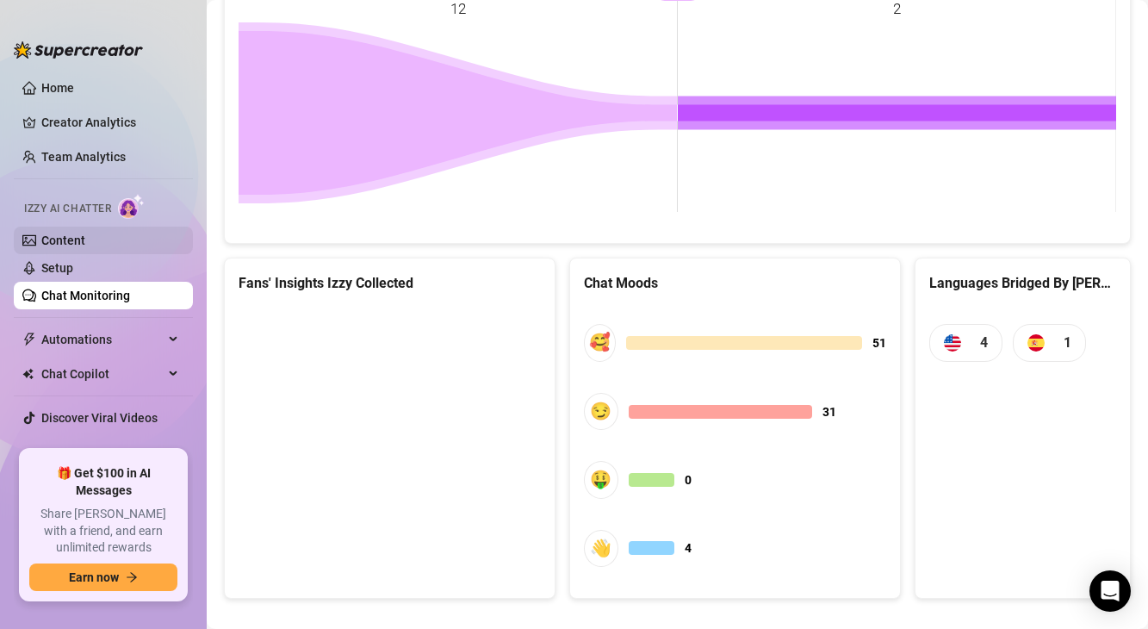
click at [58, 234] on link "Content" at bounding box center [63, 240] width 44 height 14
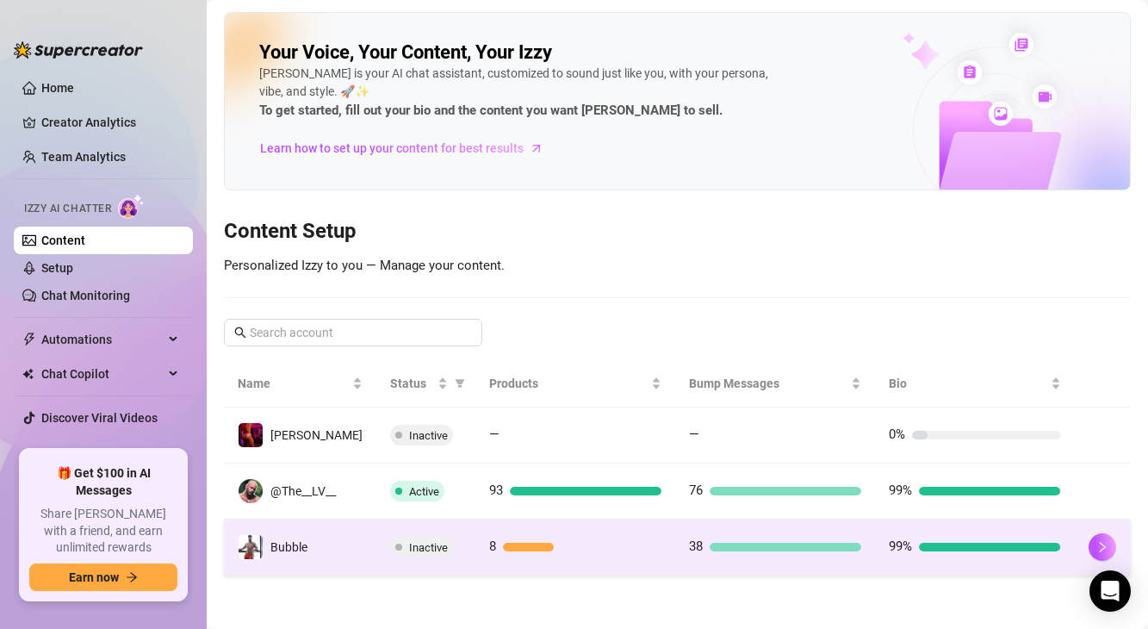
click at [383, 532] on td "Inactive" at bounding box center [425, 547] width 99 height 56
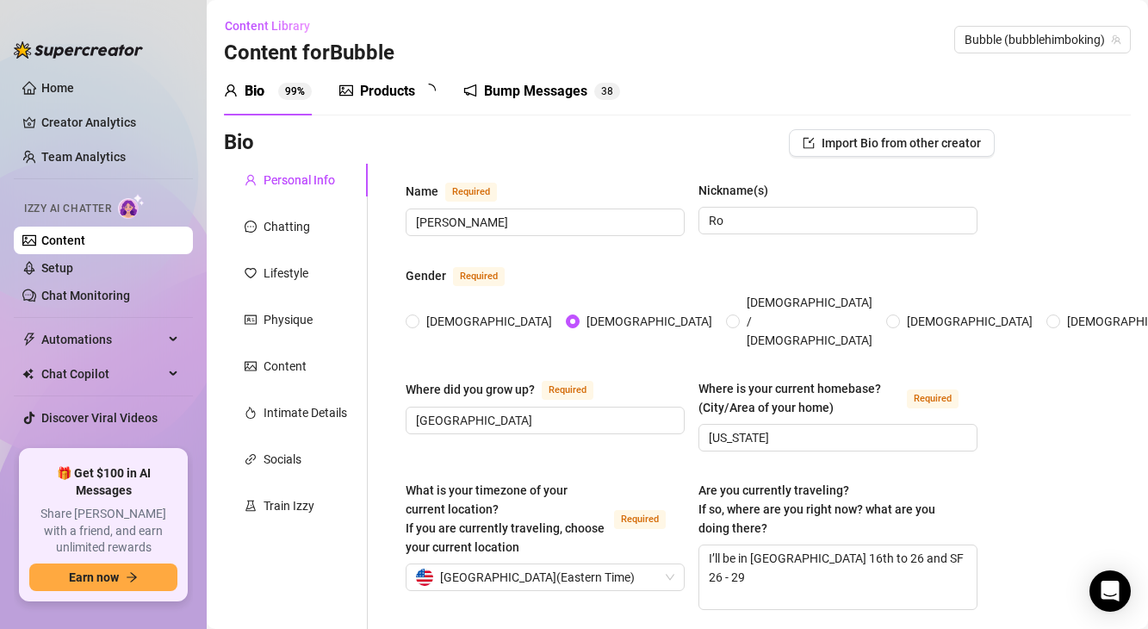
type input "[DATE]"
click at [426, 98] on span "8" at bounding box center [430, 91] width 17 height 17
